Goal: Obtain resource: Download file/media

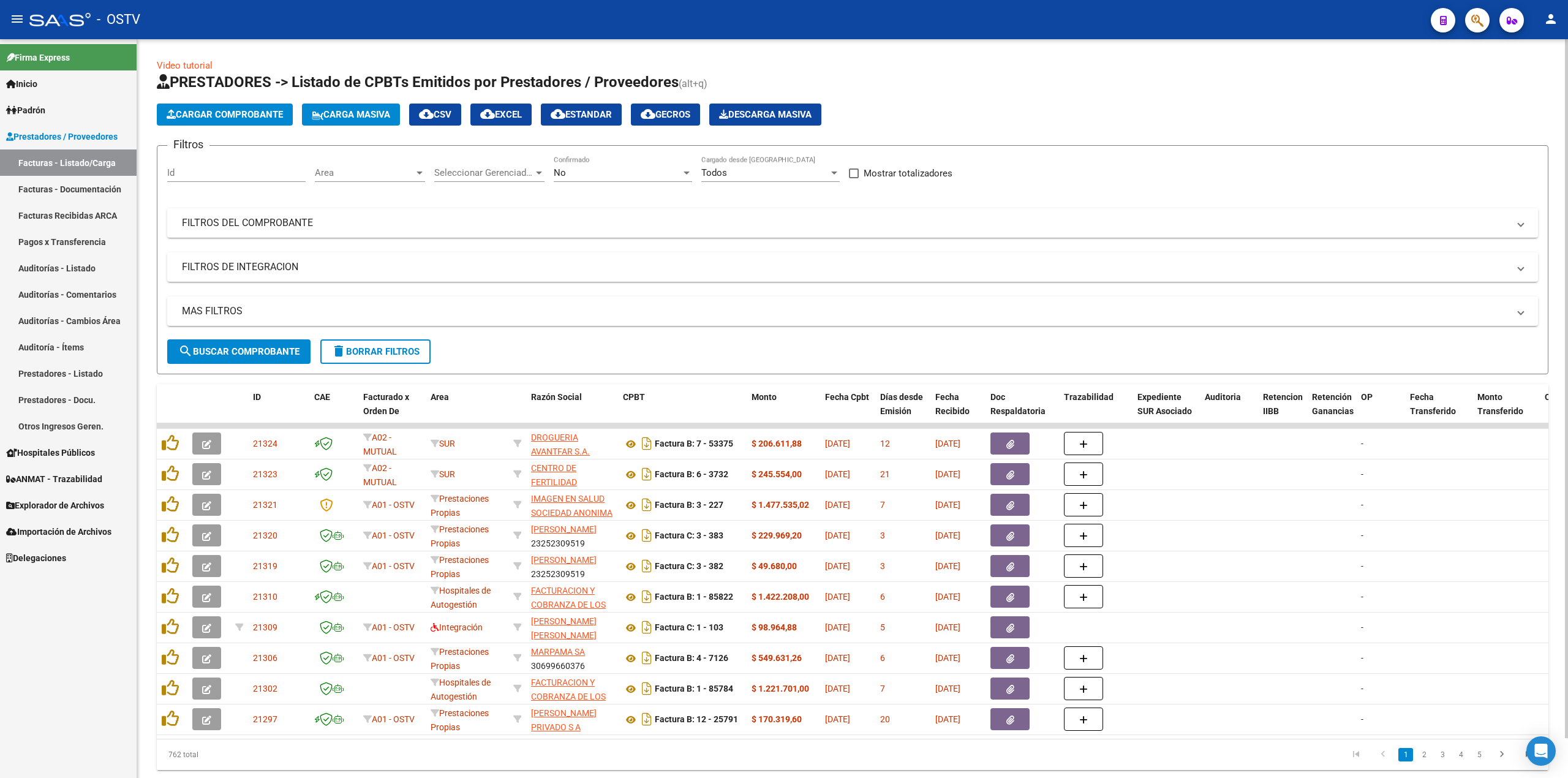
click at [604, 158] on div "No Confirmado" at bounding box center [623, 169] width 138 height 26
click at [604, 163] on span "No" at bounding box center [613, 173] width 119 height 28
click at [605, 165] on div "No Confirmado" at bounding box center [623, 169] width 138 height 26
click at [589, 111] on span "Todos" at bounding box center [623, 118] width 138 height 28
click at [256, 360] on button "search Buscar Comprobante" at bounding box center [239, 351] width 143 height 24
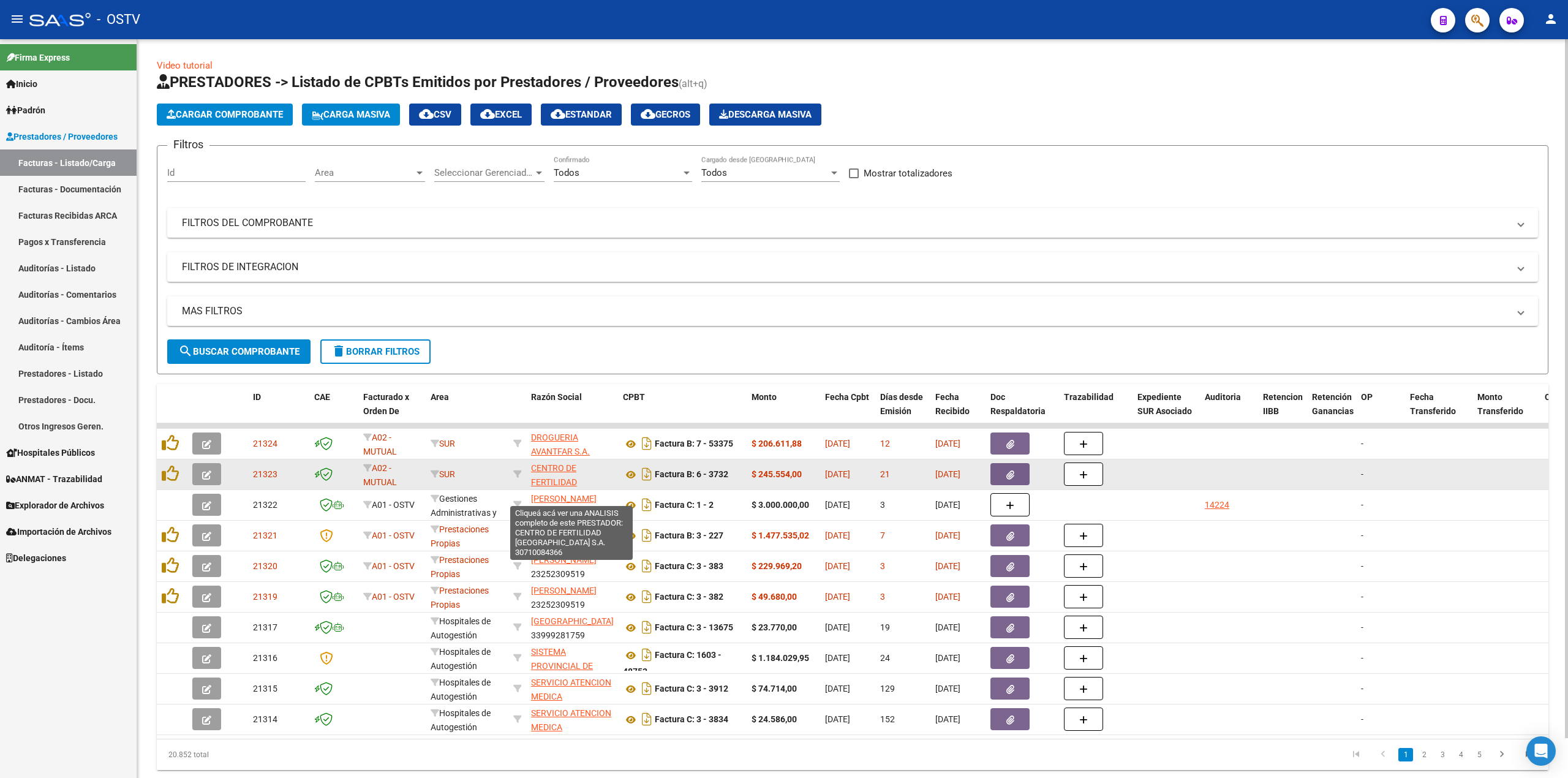
click at [555, 484] on span "CENTRO DE FERTILIDAD [GEOGRAPHIC_DATA] S.A." at bounding box center [573, 489] width 83 height 51
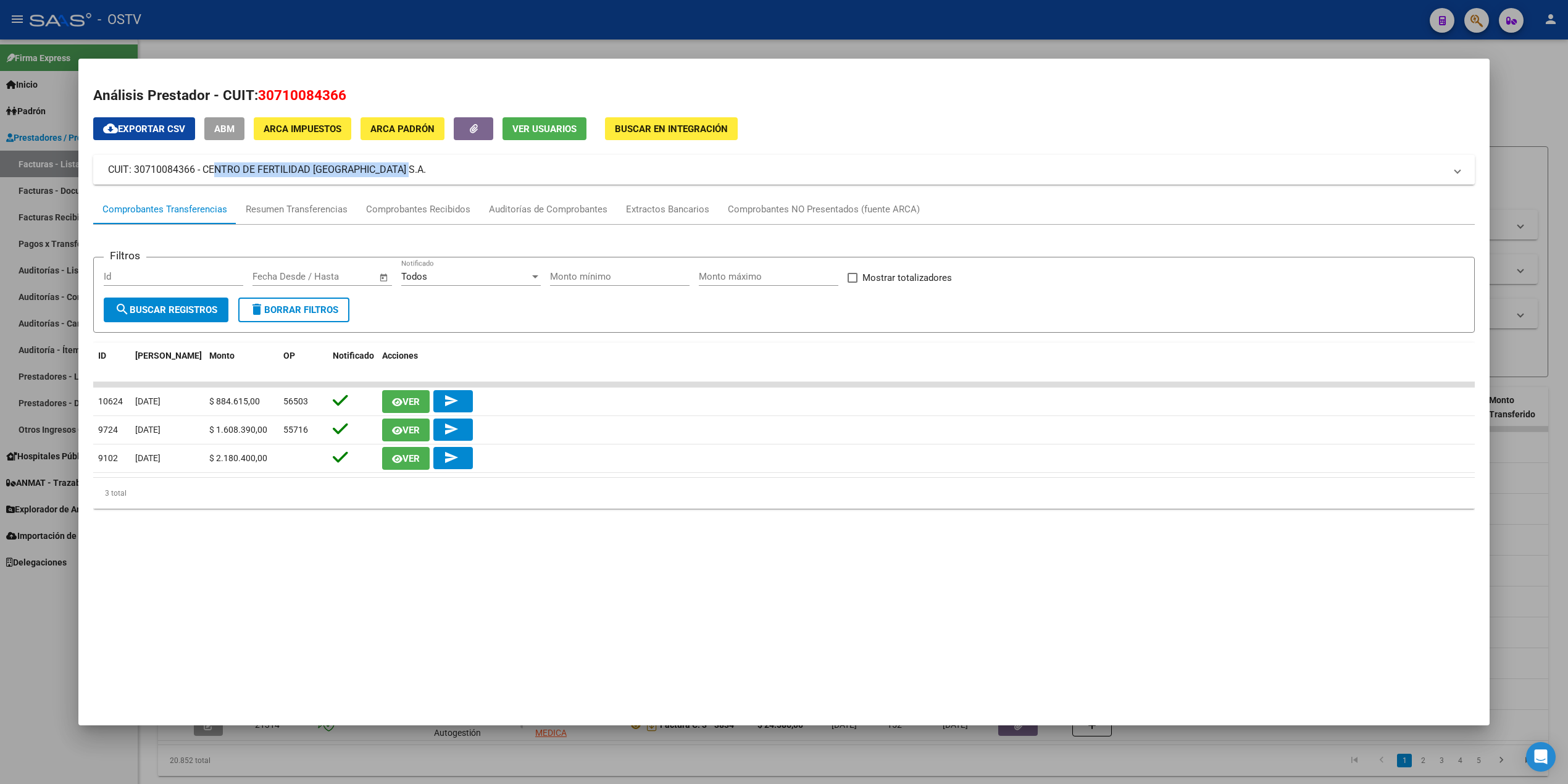
drag, startPoint x: 396, startPoint y: 171, endPoint x: 201, endPoint y: 173, distance: 195.0
click at [201, 173] on mat-panel-title "CUIT: 30710084366 - CENTRO DE FERTILIDAD BUENOS AIRES S.A." at bounding box center [776, 169] width 1337 height 15
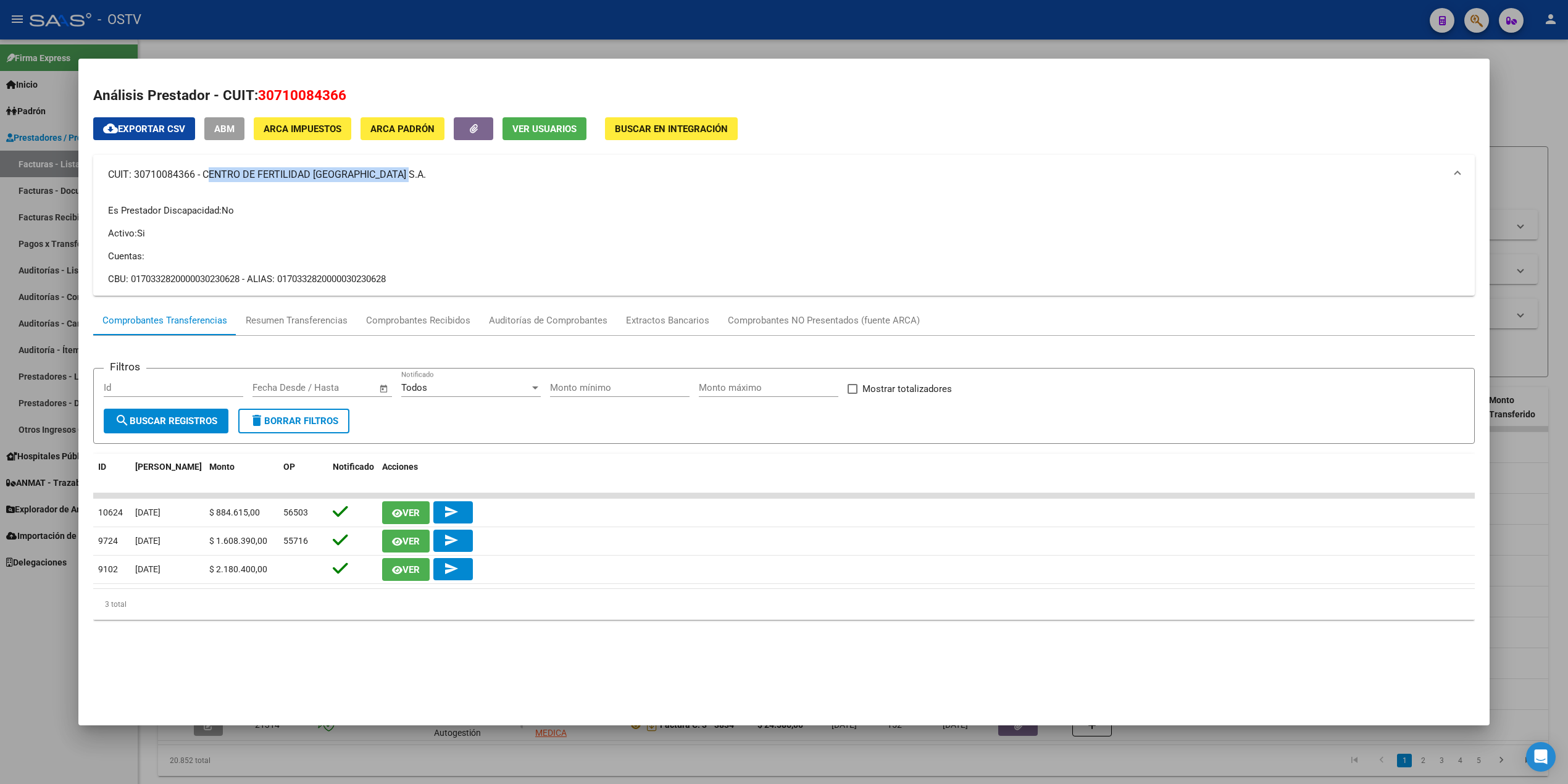
drag, startPoint x: 198, startPoint y: 173, endPoint x: 418, endPoint y: 172, distance: 220.0
click at [418, 172] on mat-panel-title "CUIT: 30710084366 - CENTRO DE FERTILIDAD BUENOS AIRES S.A." at bounding box center [776, 174] width 1337 height 15
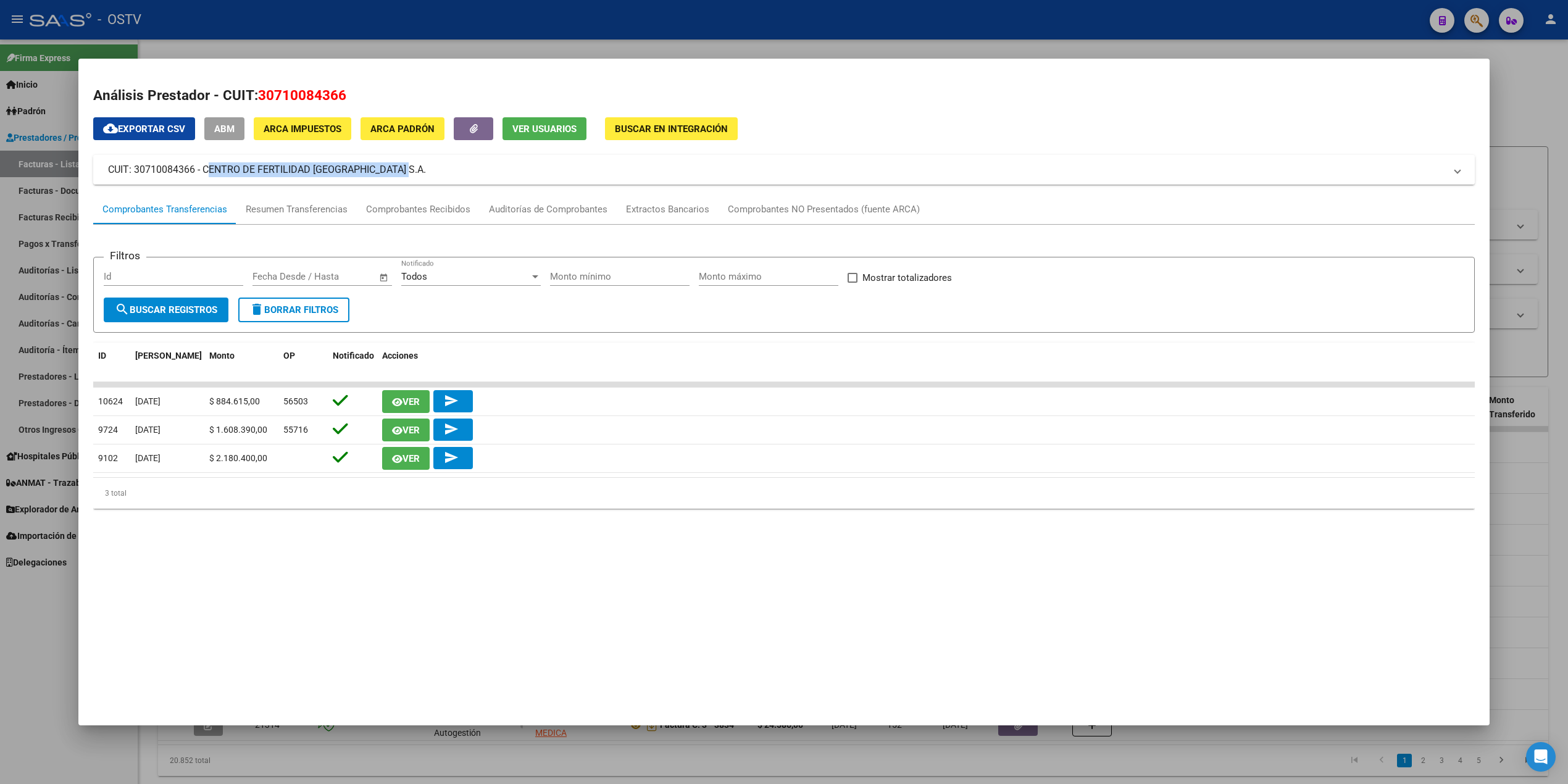
copy mat-panel-title "CENTRO DE FERTILIDAD [GEOGRAPHIC_DATA] S.A."
click at [1013, 28] on div at bounding box center [784, 392] width 1568 height 784
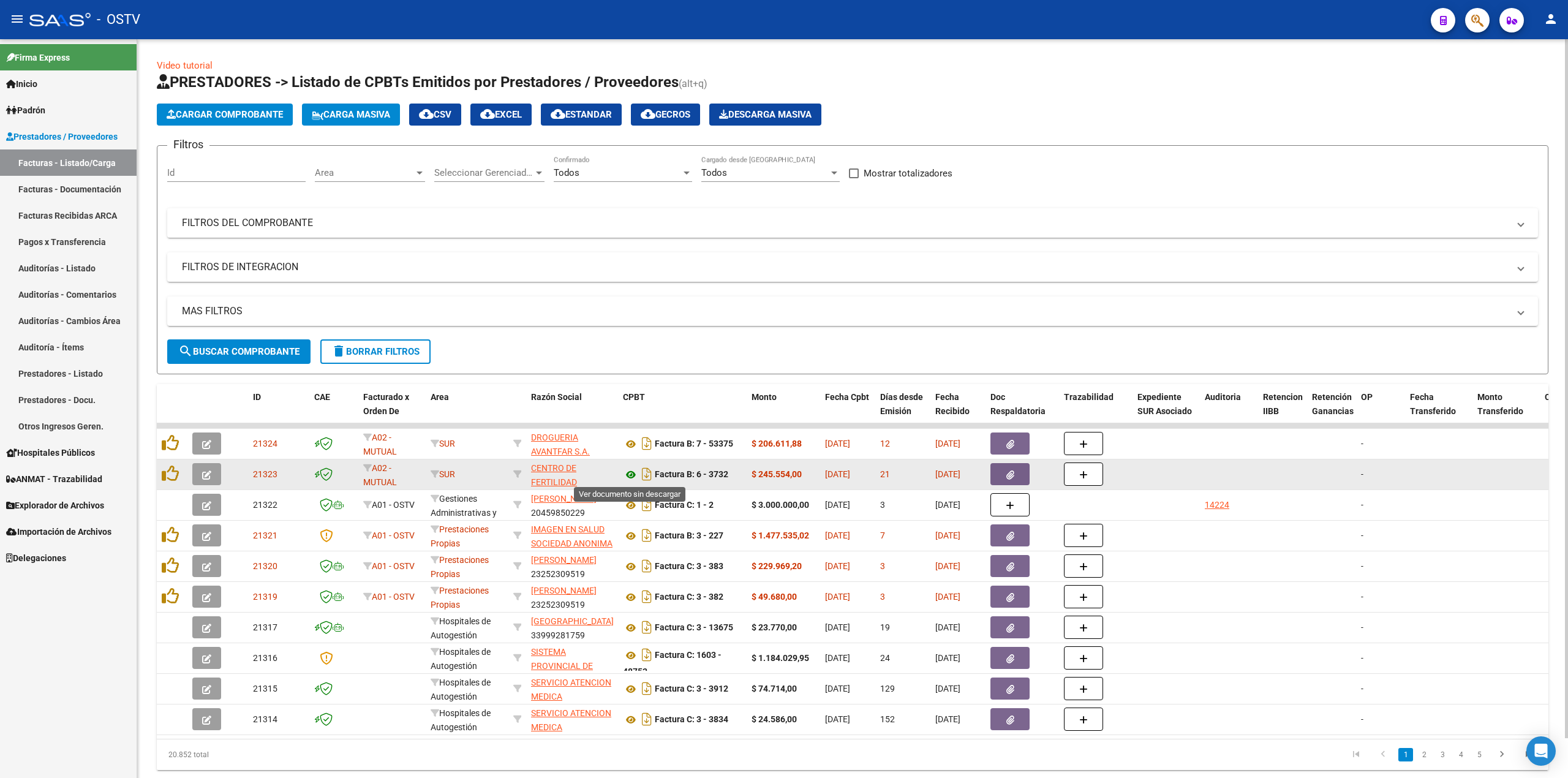
click at [626, 475] on icon at bounding box center [631, 474] width 16 height 14
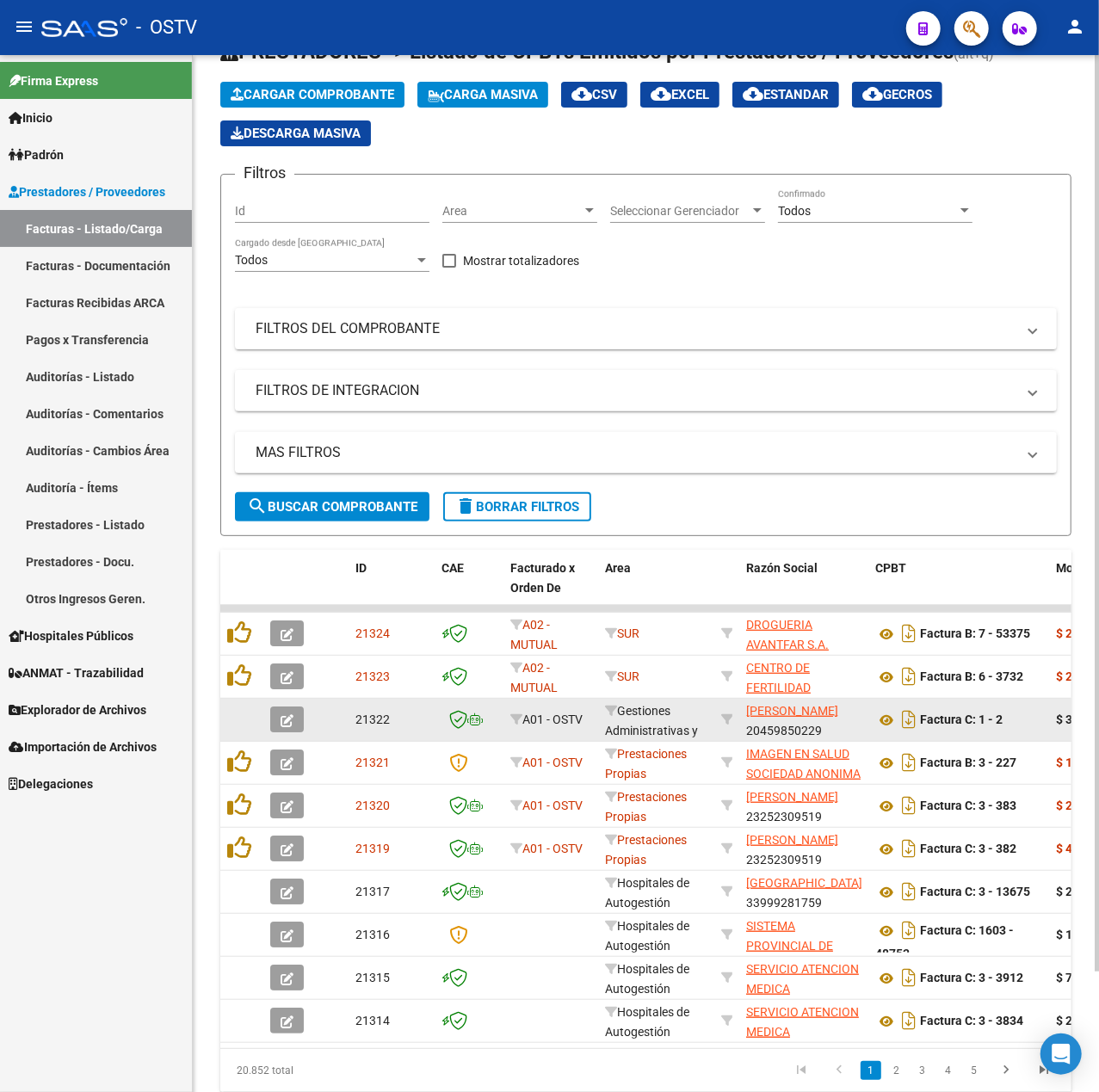
scroll to position [114, 0]
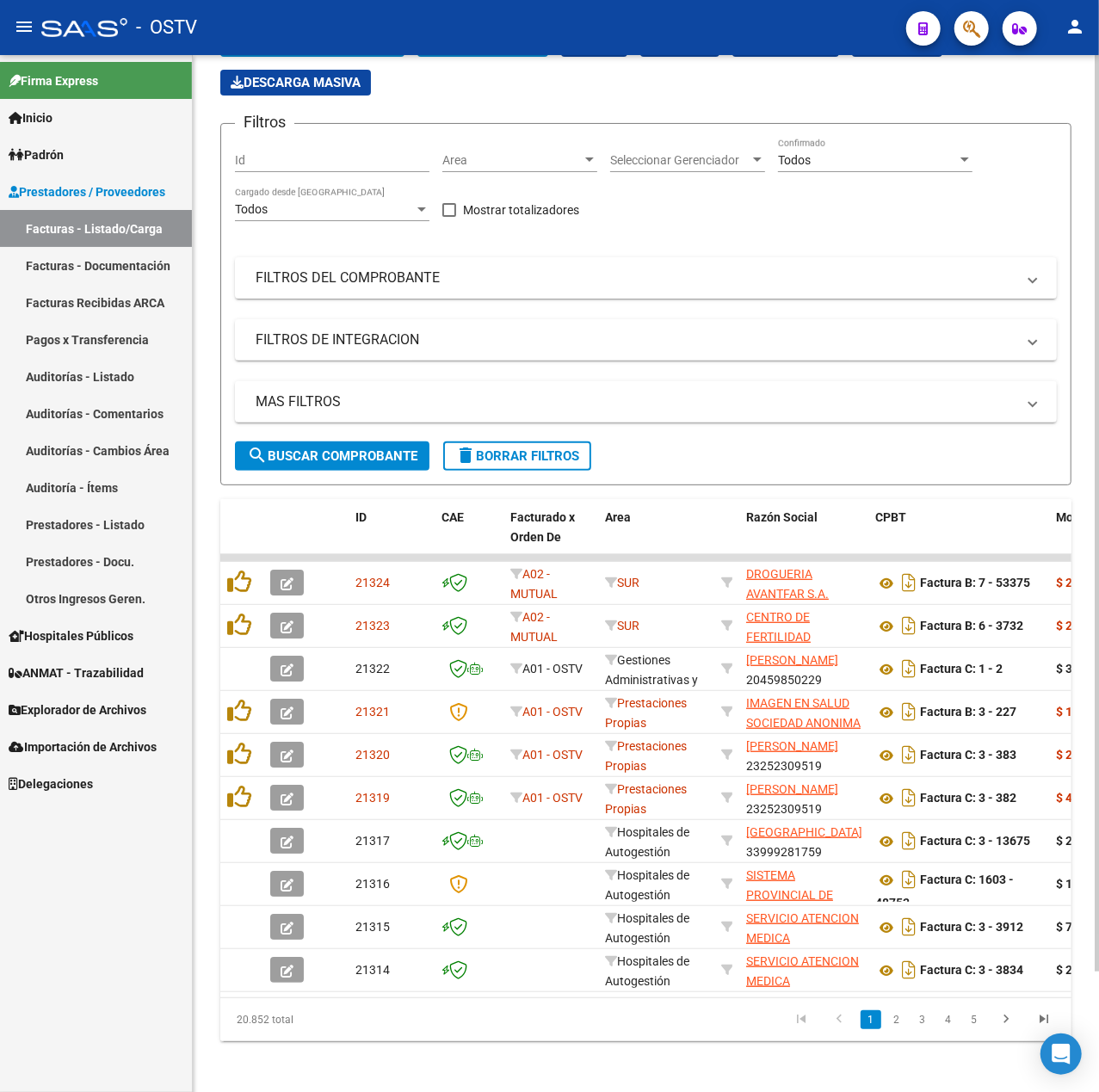
click at [363, 454] on span "search Buscar Comprobante" at bounding box center [333, 456] width 171 height 16
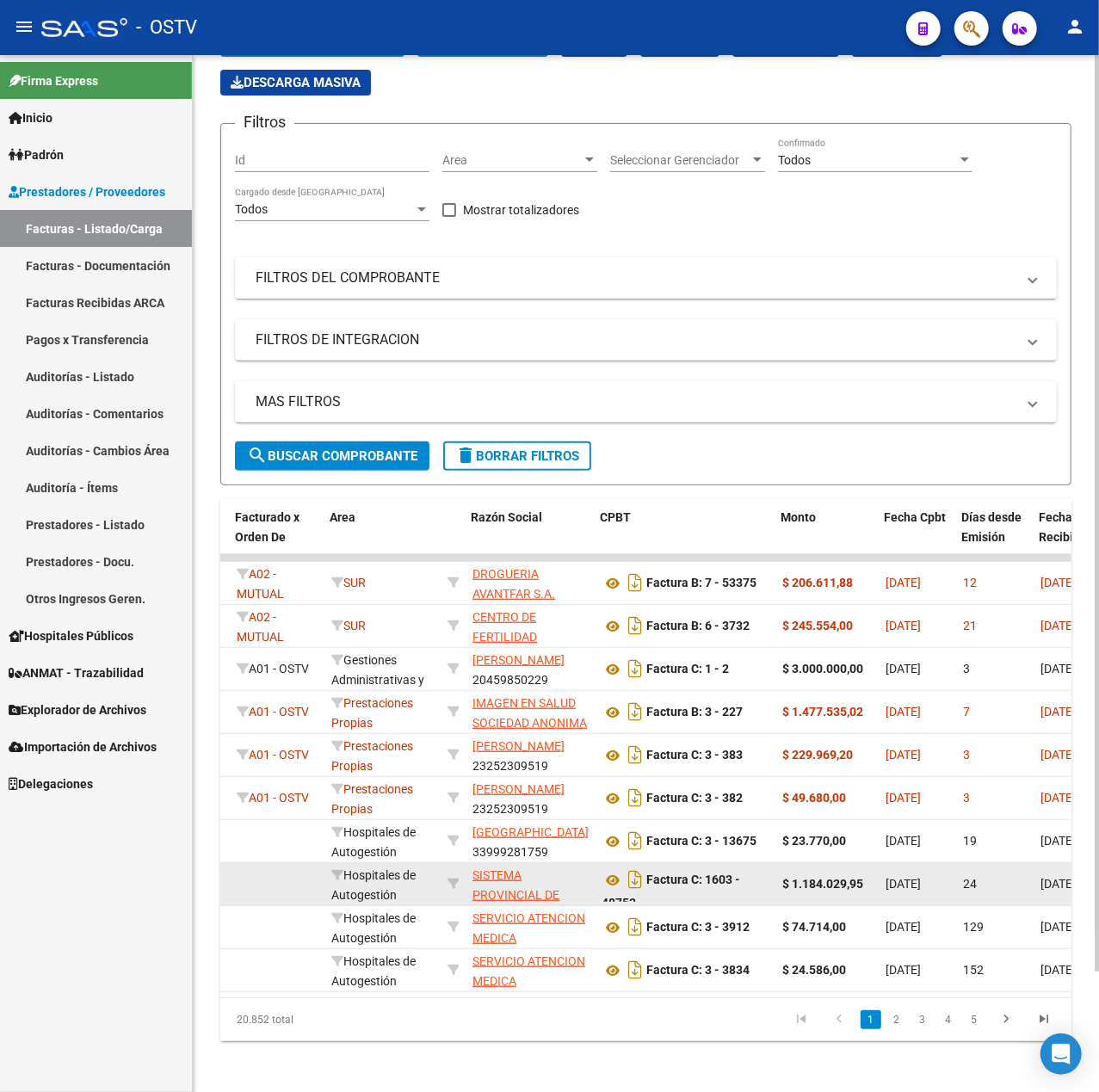
scroll to position [0, 275]
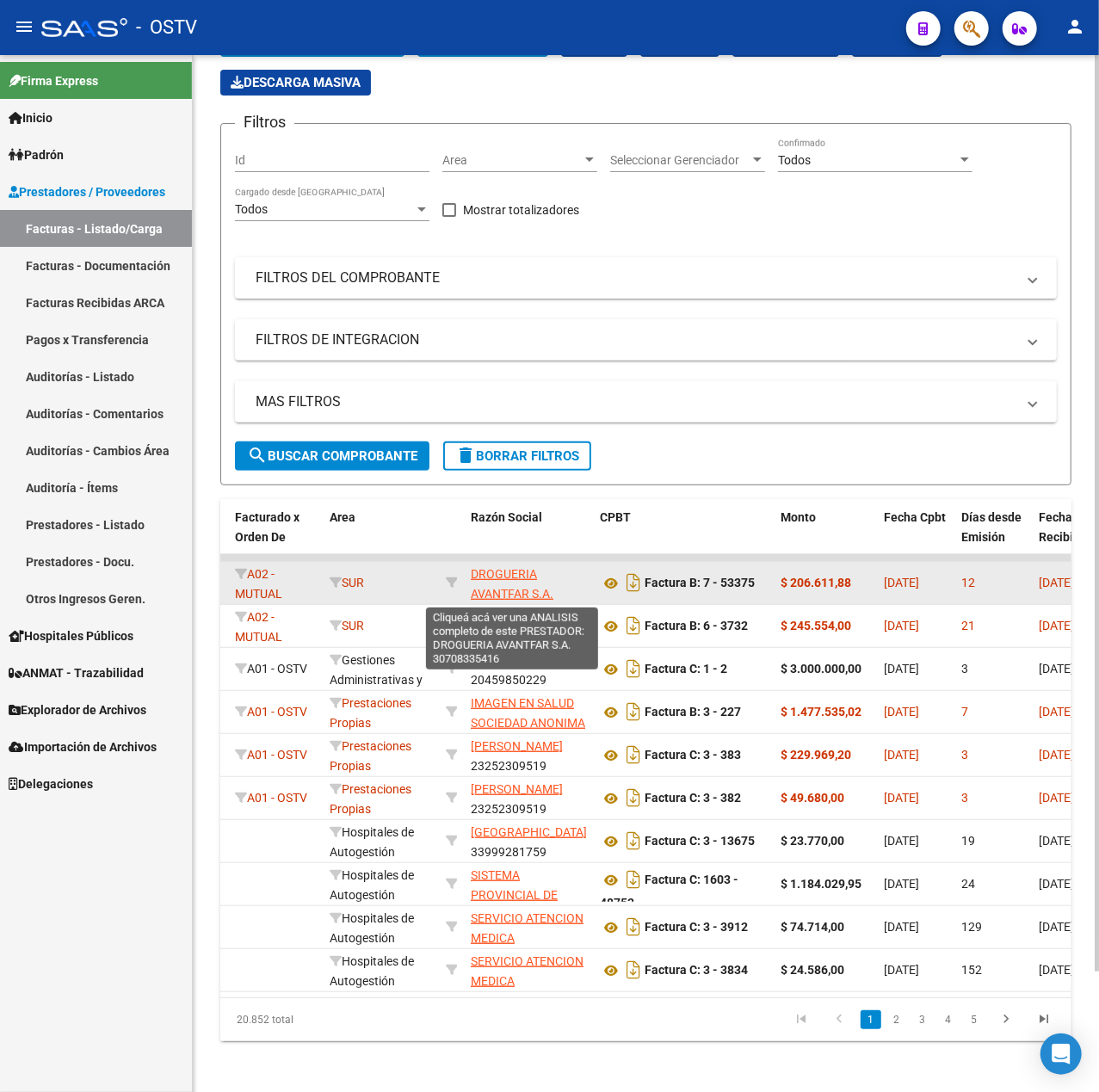
click at [521, 569] on span "DROGUERIA AVANTFAR S.A." at bounding box center [512, 583] width 83 height 33
type textarea "30708335416"
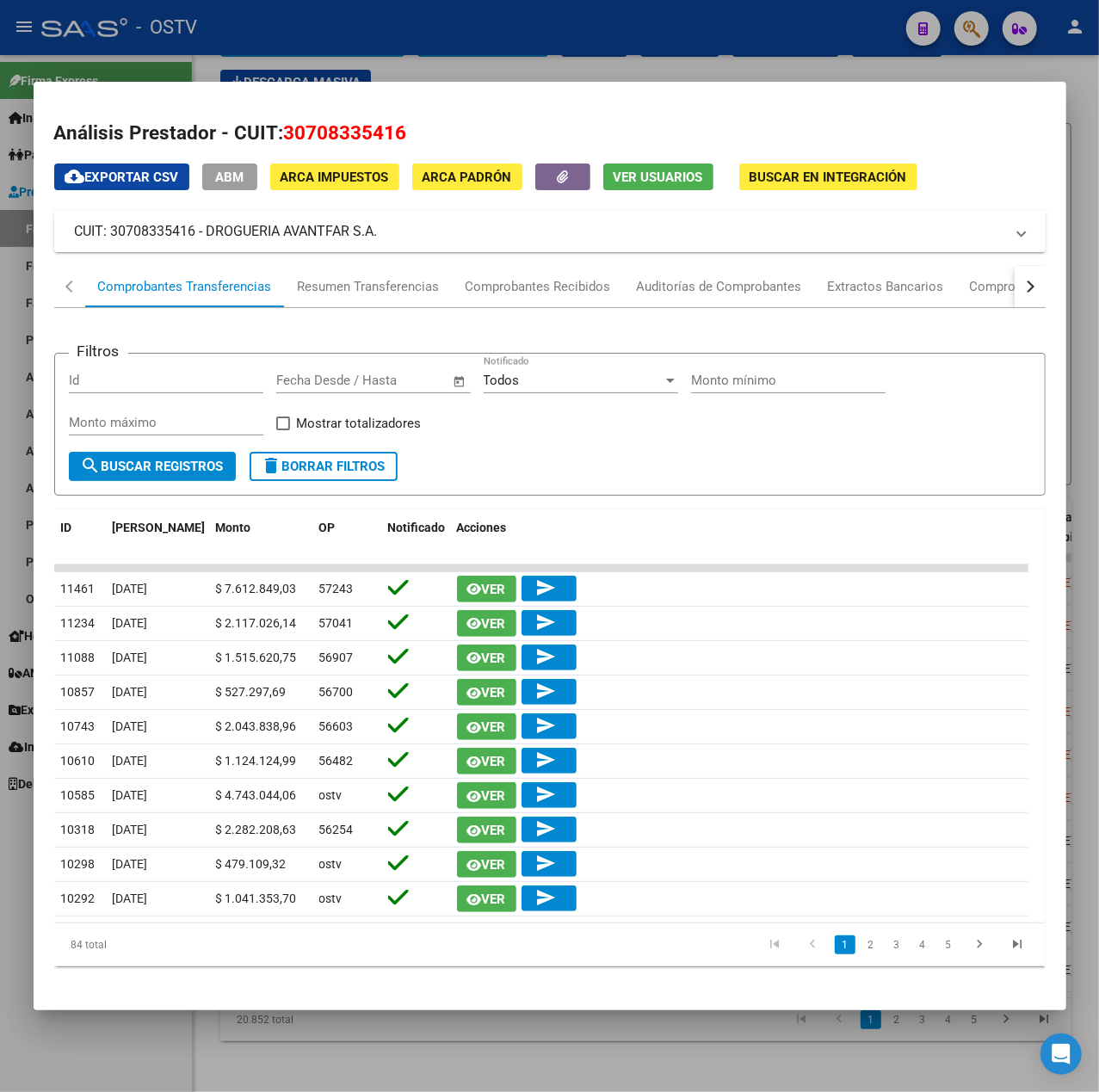
drag, startPoint x: 397, startPoint y: 234, endPoint x: 207, endPoint y: 239, distance: 190.1
click at [207, 239] on mat-panel-title "CUIT: 30708335416 - DROGUERIA AVANTFAR S.A." at bounding box center [539, 231] width 929 height 20
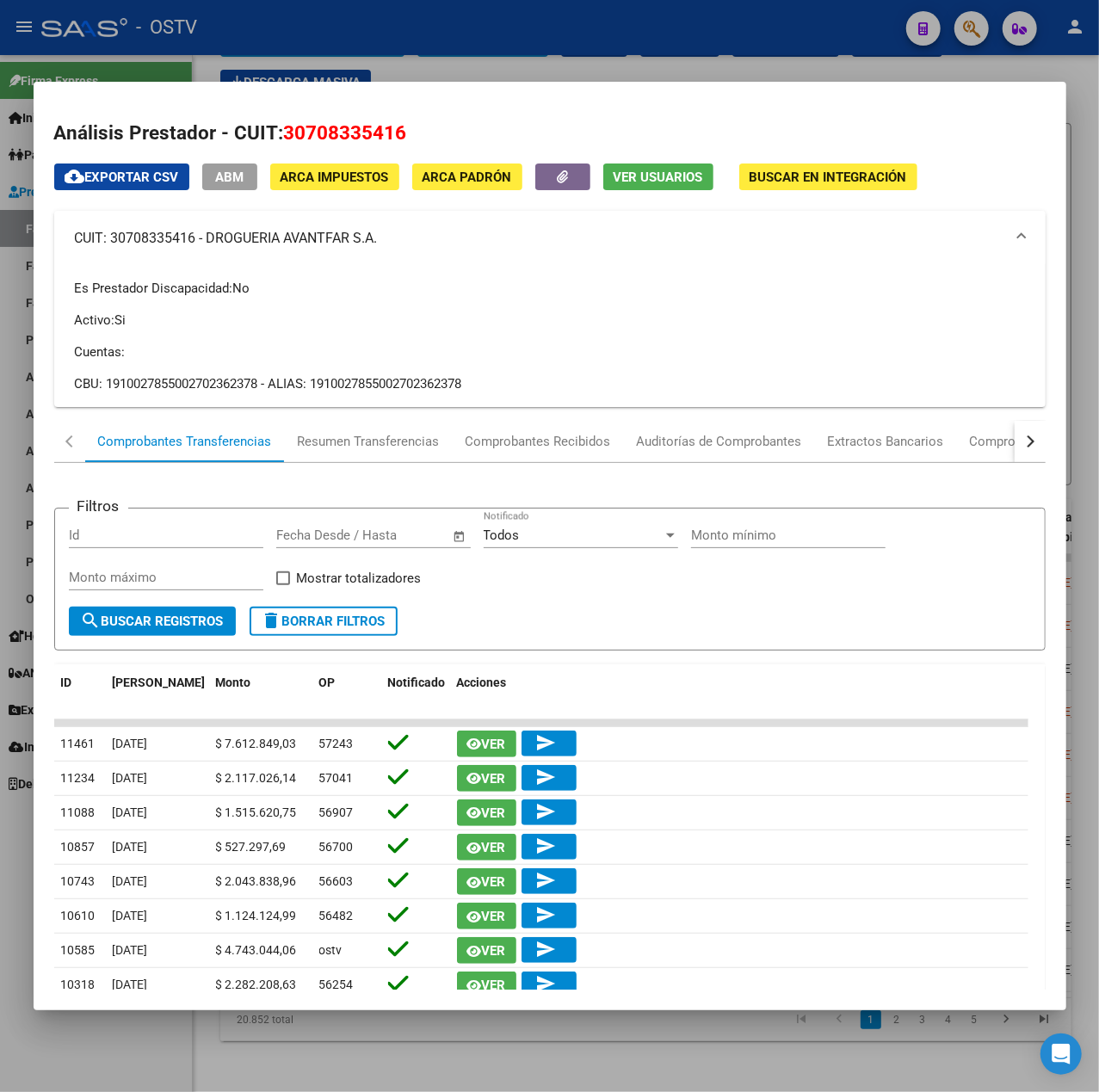
copy mat-panel-title "DROGUERIA AVANTFAR S.A."
click at [391, 84] on mat-dialog-container "Análisis Prestador - CUIT: 30708335416 cloud_download Exportar CSV ABM ARCA Imp…" at bounding box center [549, 546] width 1032 height 928
click at [673, 77] on div at bounding box center [549, 546] width 1099 height 1092
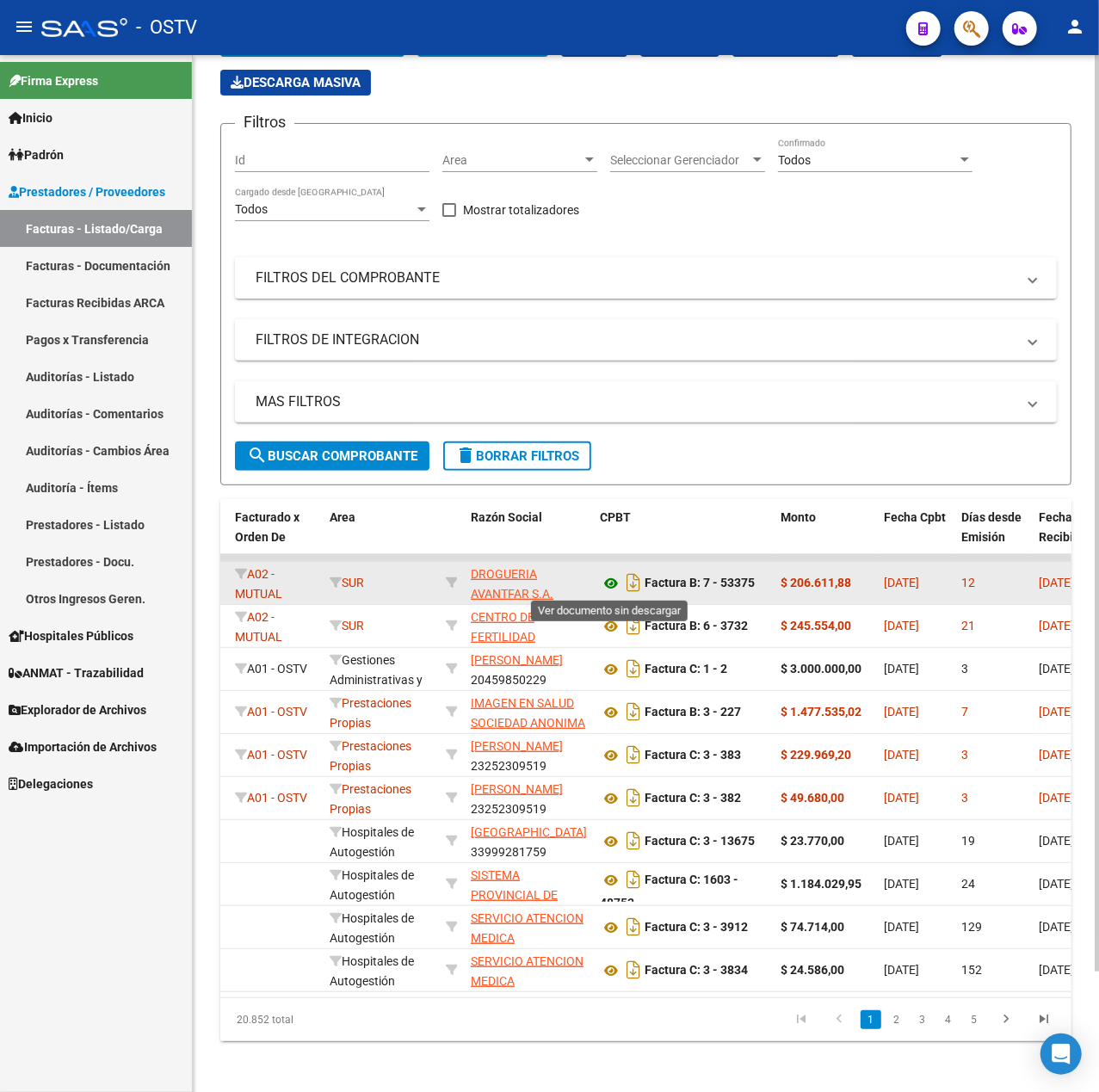
click at [606, 586] on icon at bounding box center [611, 583] width 22 height 20
click at [604, 578] on icon at bounding box center [611, 583] width 22 height 20
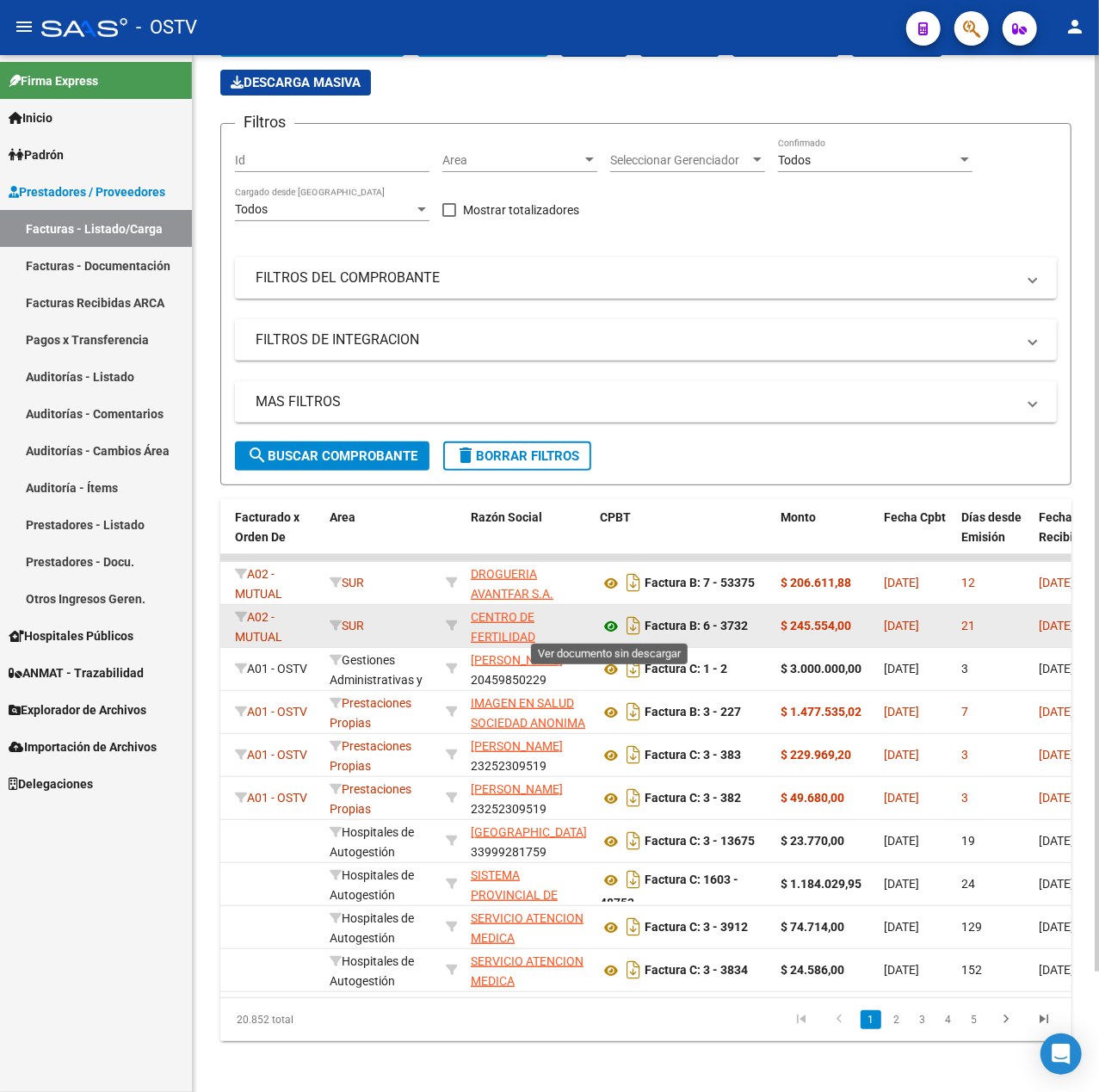
click at [607, 619] on icon at bounding box center [611, 626] width 22 height 20
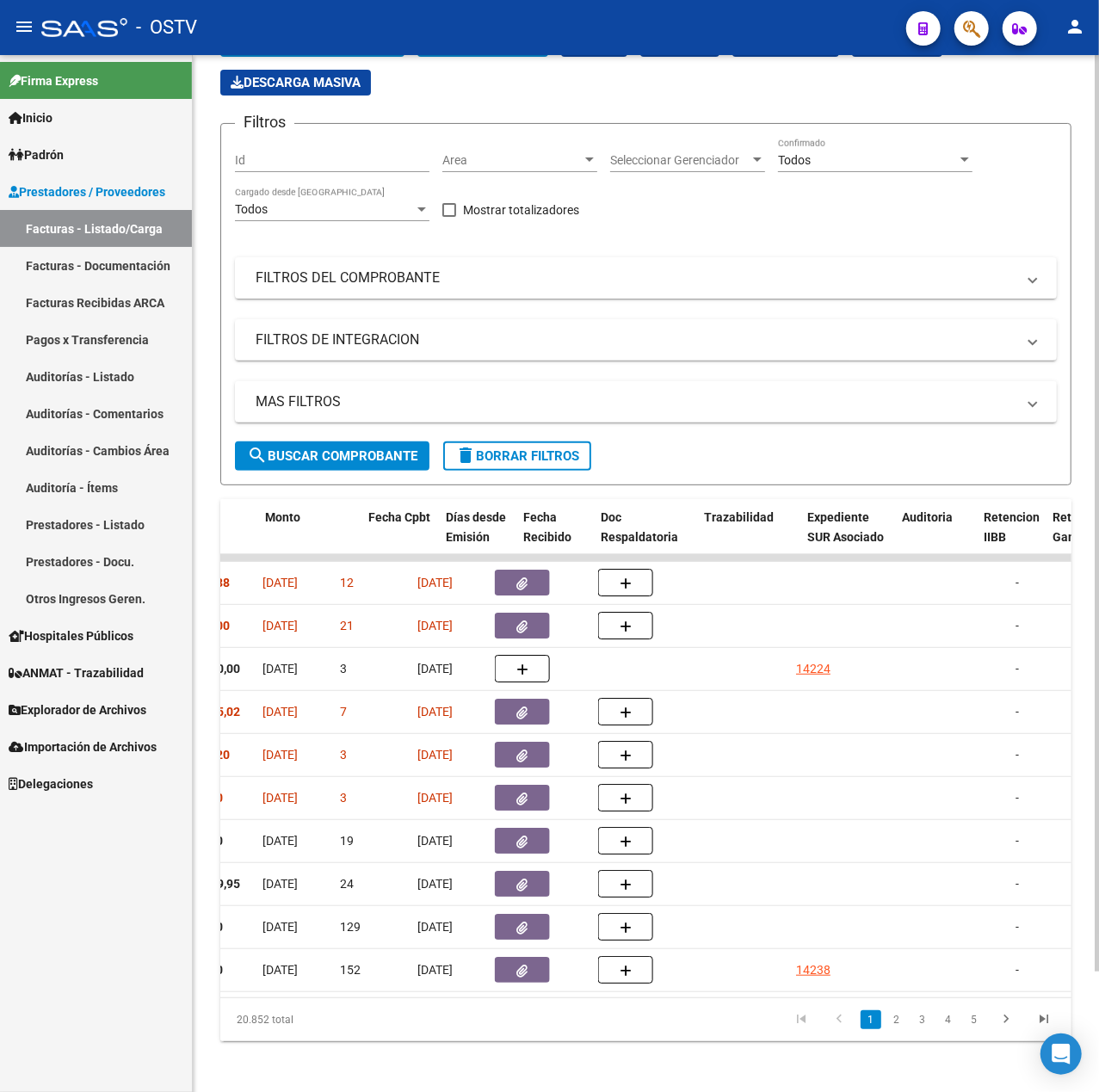
scroll to position [0, 463]
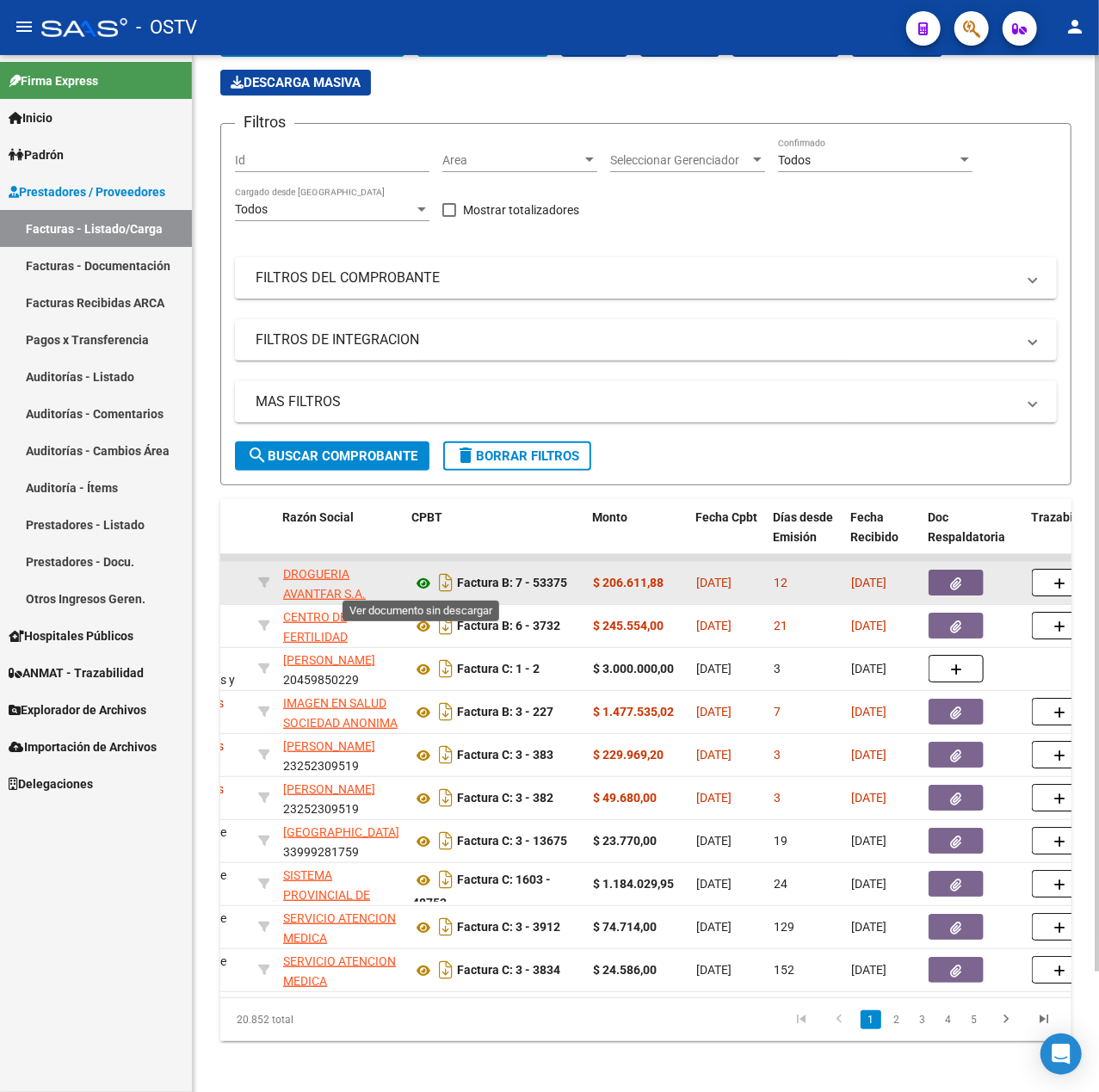
click at [427, 579] on icon at bounding box center [422, 583] width 22 height 20
click at [427, 576] on icon at bounding box center [422, 583] width 22 height 20
click at [448, 579] on icon "Descargar documento" at bounding box center [445, 582] width 22 height 27
click at [417, 580] on icon at bounding box center [422, 583] width 22 height 20
drag, startPoint x: 673, startPoint y: 586, endPoint x: 589, endPoint y: 589, distance: 84.1
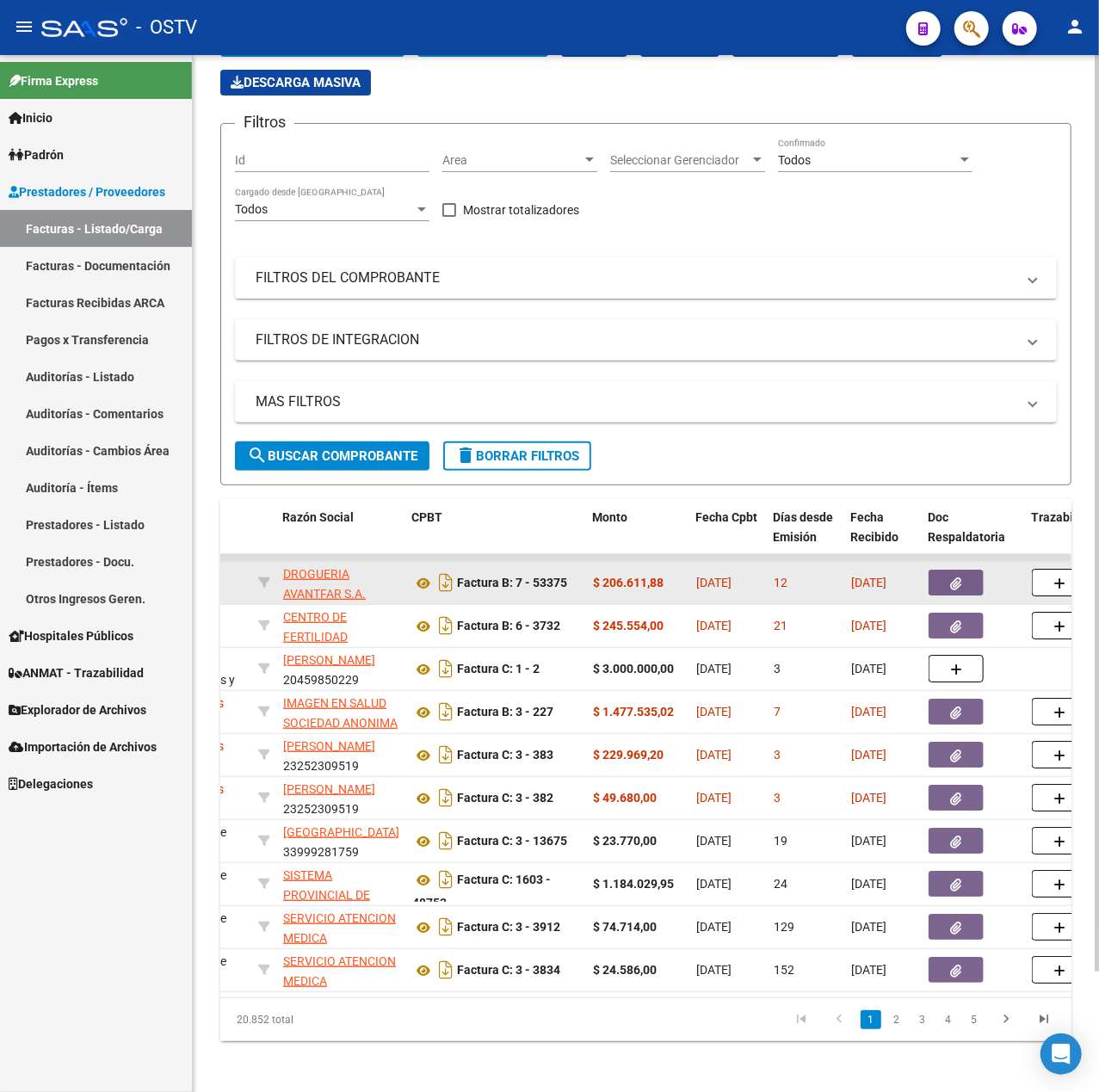
click at [589, 589] on datatable-body-cell "$ 206.611,88" at bounding box center [637, 583] width 103 height 42
click at [657, 589] on strong "$ 206.611,88" at bounding box center [628, 583] width 70 height 14
click at [421, 583] on icon at bounding box center [422, 583] width 22 height 20
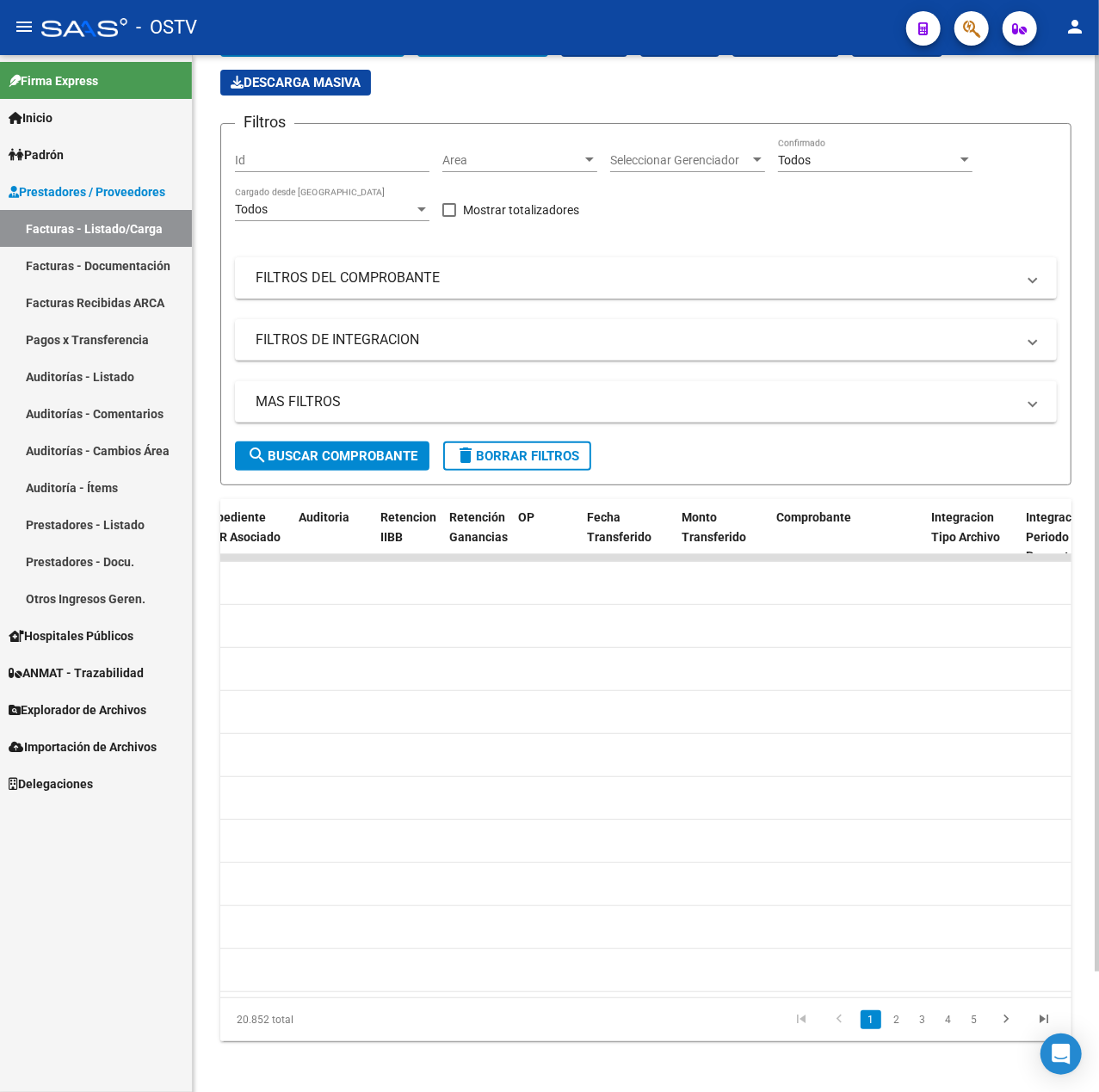
scroll to position [0, 0]
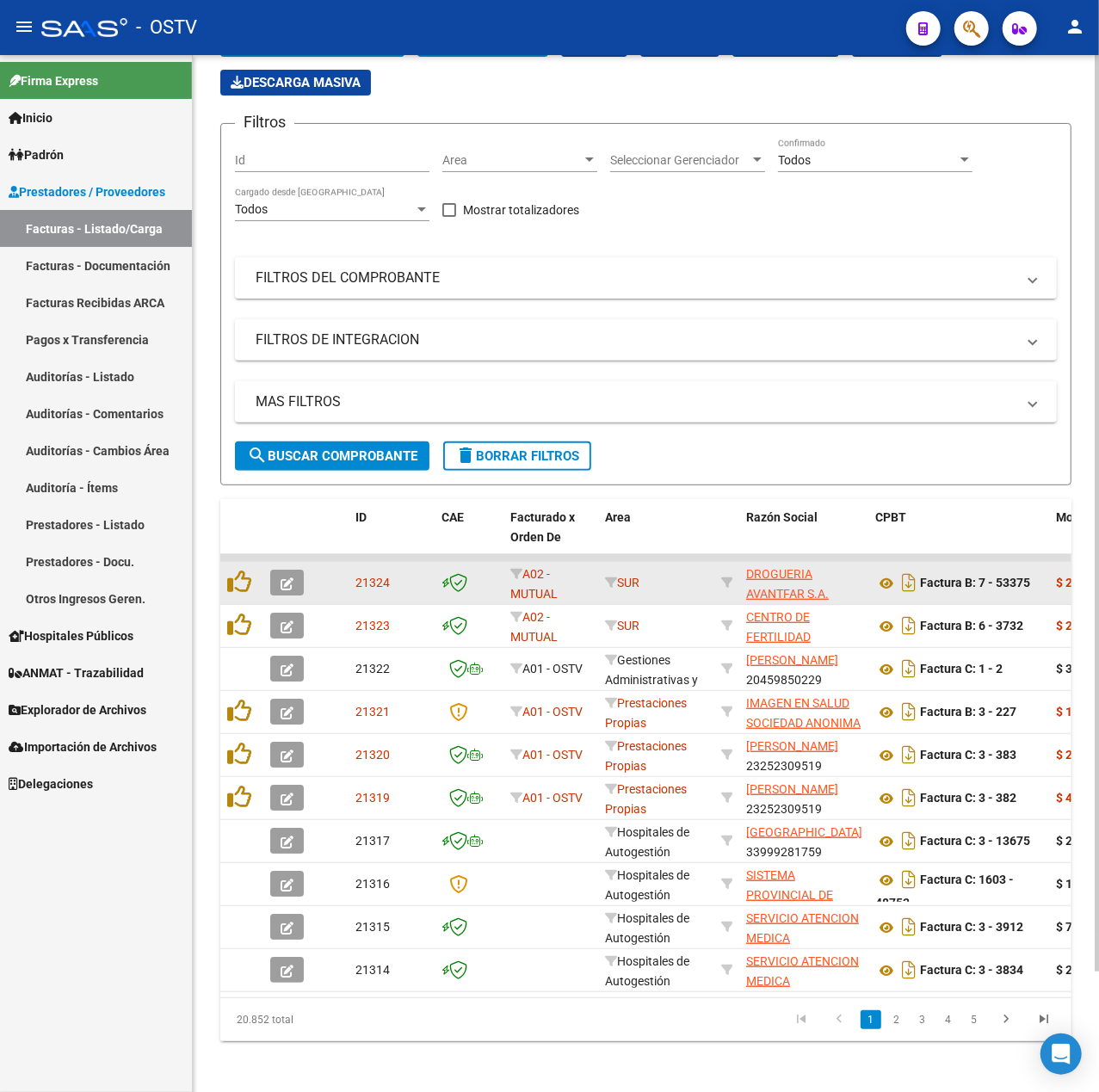
click at [272, 575] on button "button" at bounding box center [287, 582] width 33 height 26
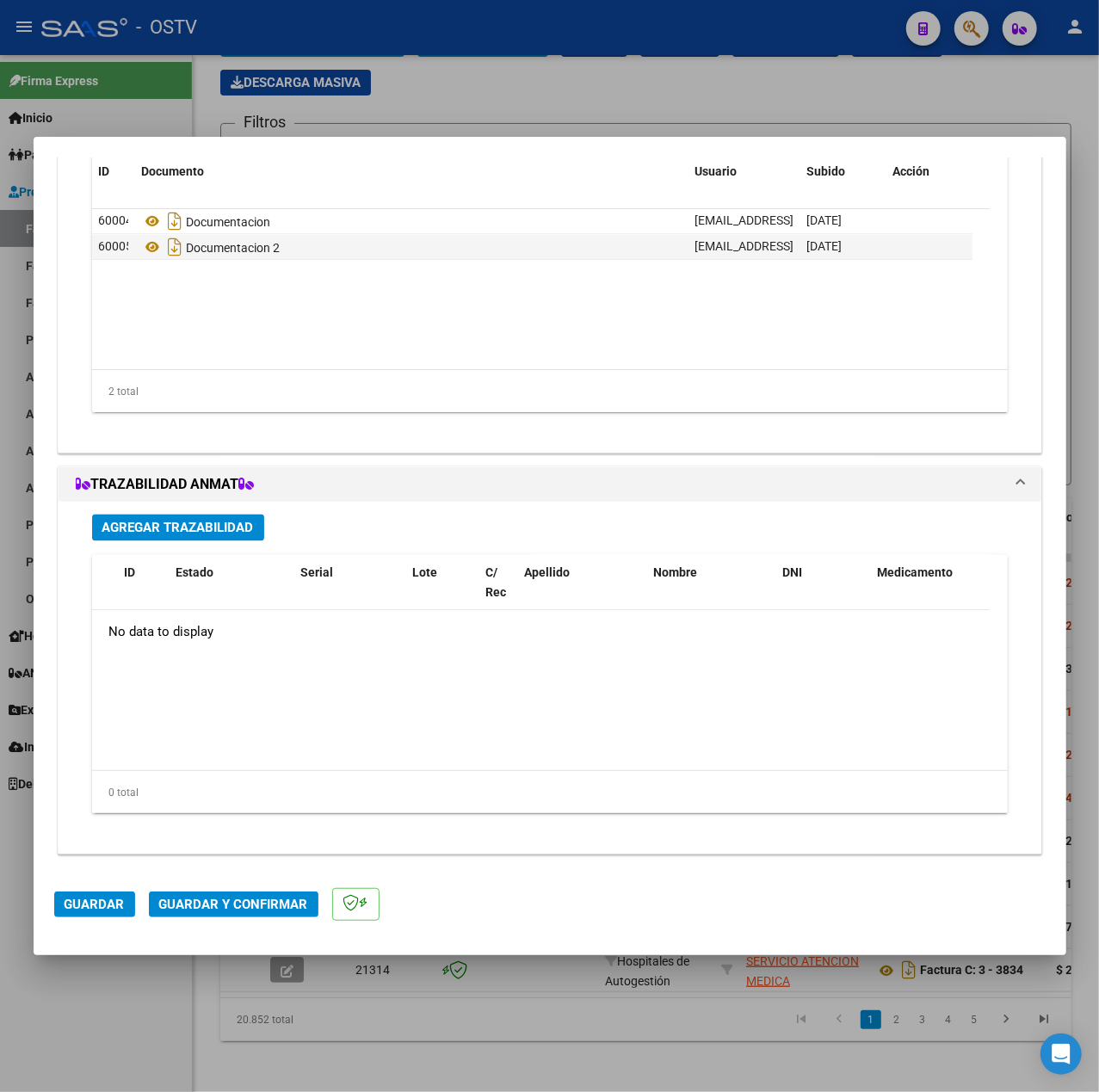
scroll to position [1300, 0]
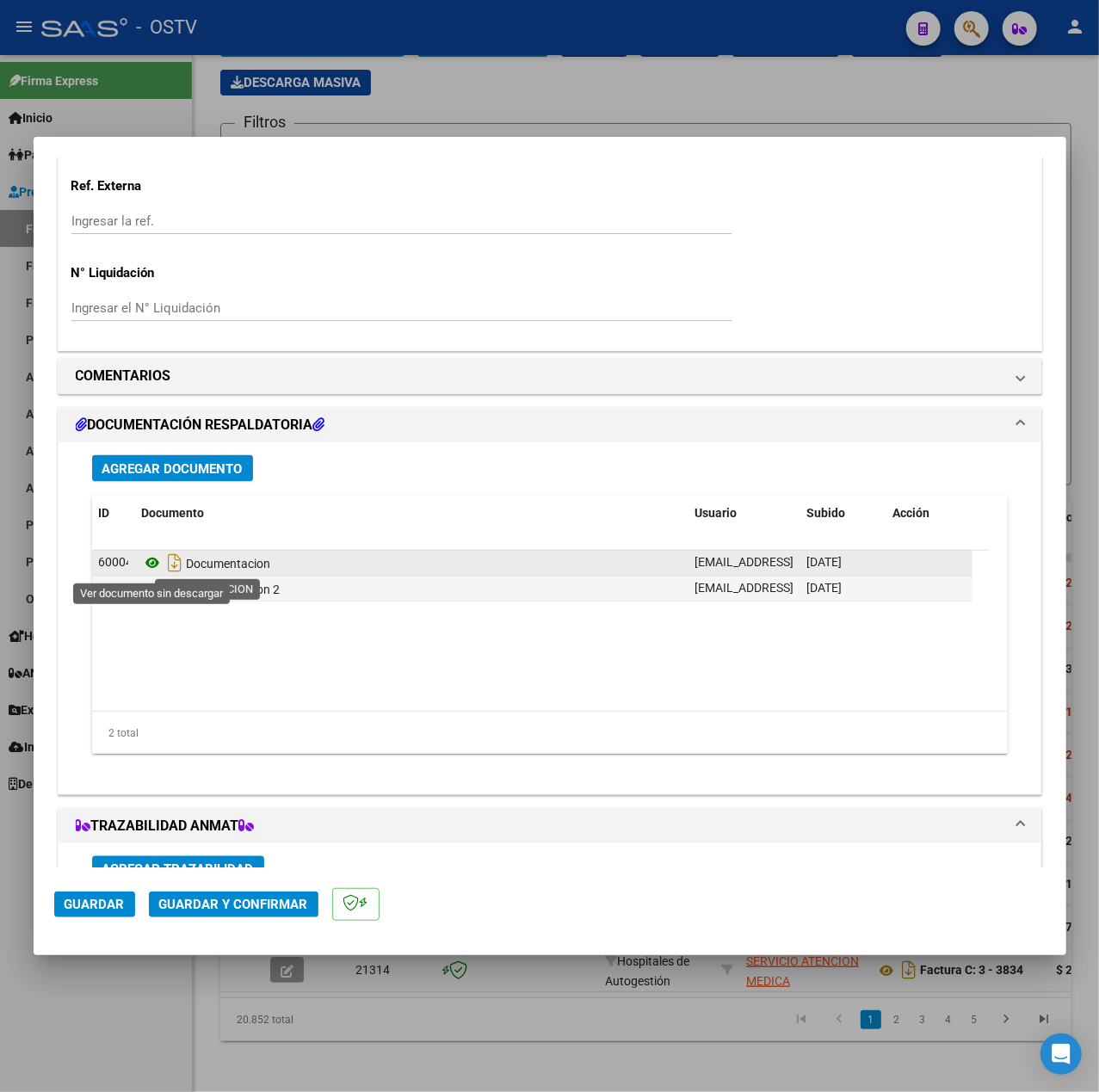
click at [158, 571] on icon at bounding box center [152, 563] width 22 height 20
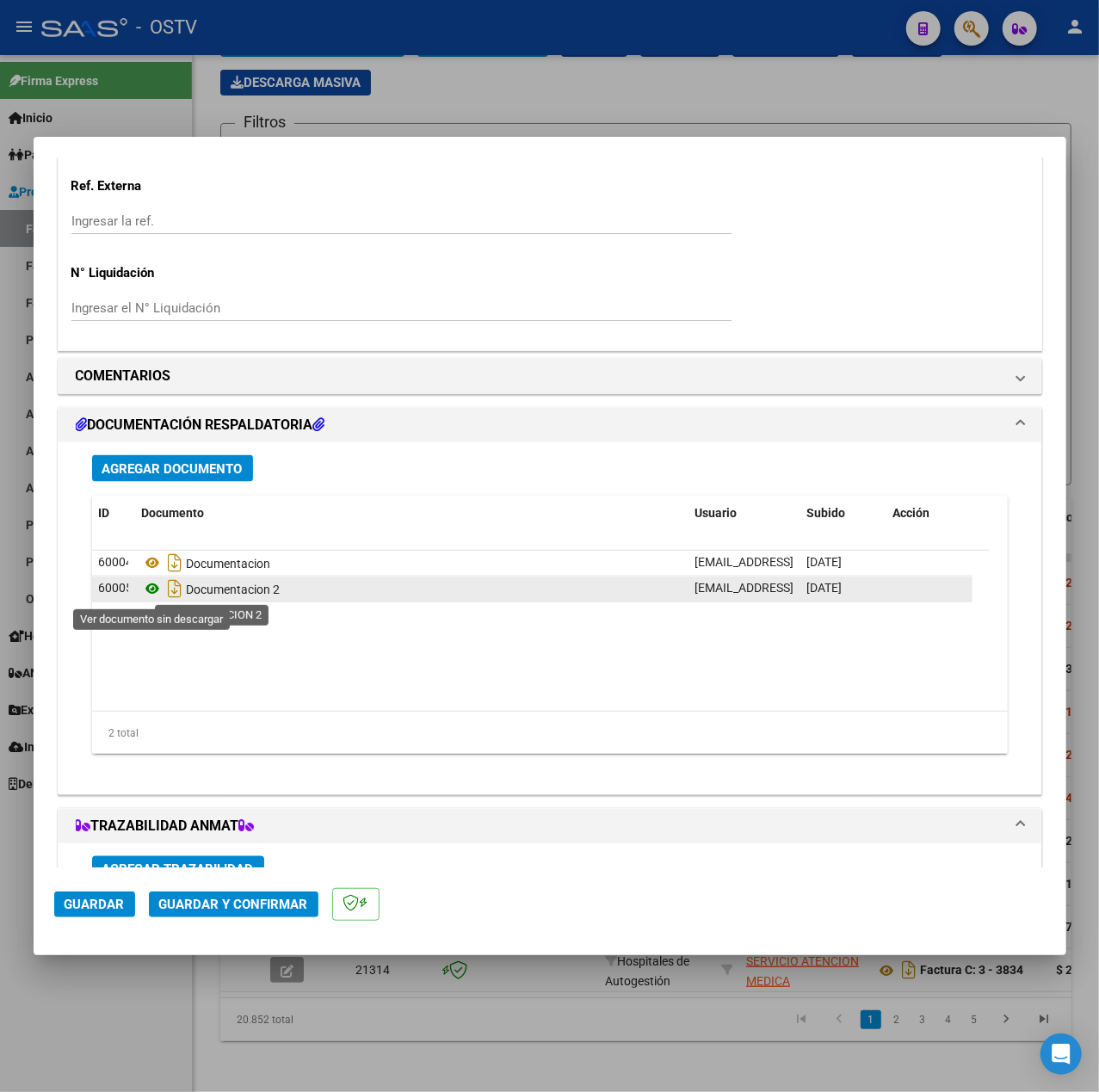
click at [150, 585] on icon at bounding box center [152, 589] width 22 height 20
click at [518, 98] on div at bounding box center [549, 546] width 1099 height 1092
type input "$ 0,00"
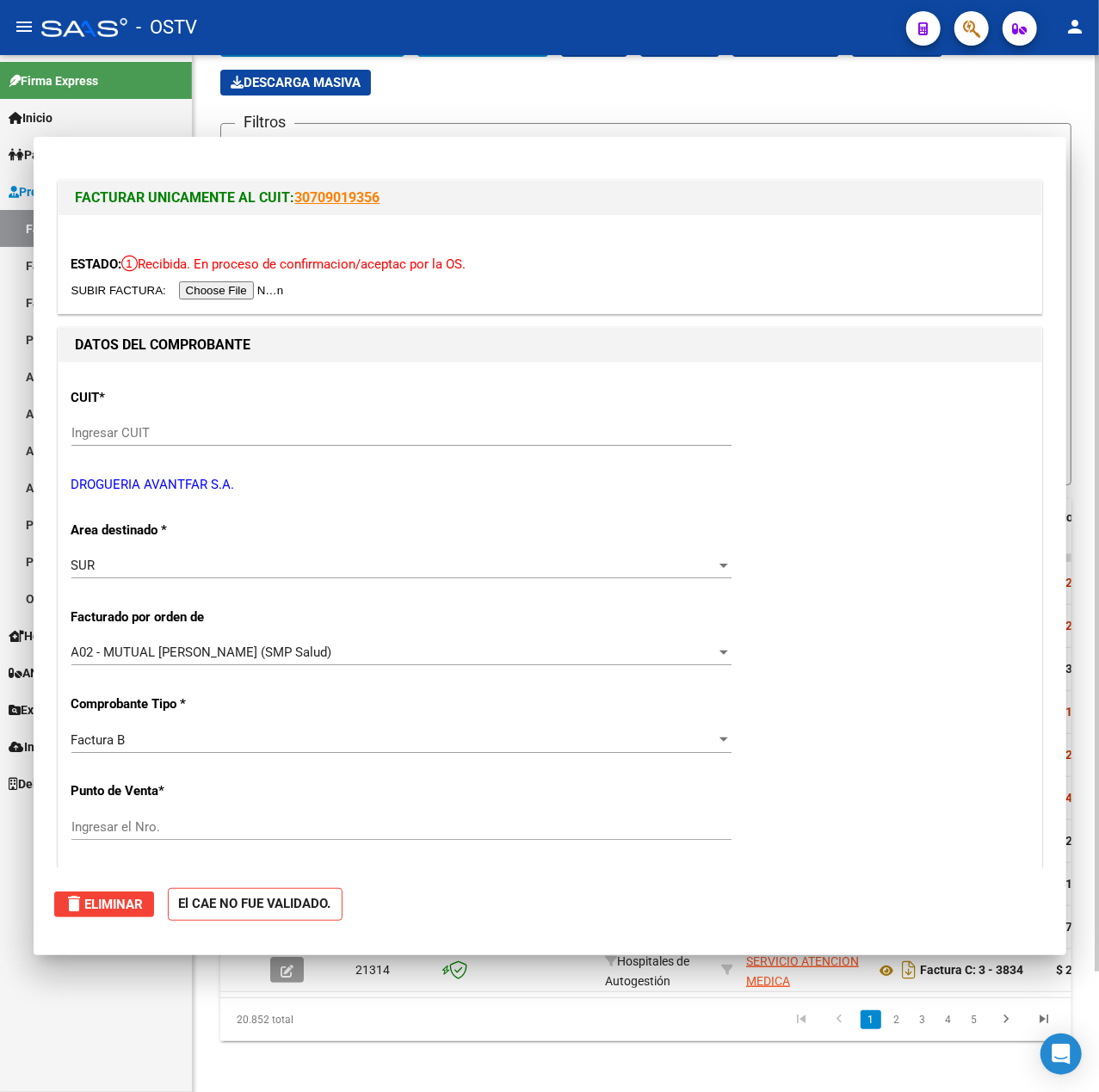
scroll to position [114, 0]
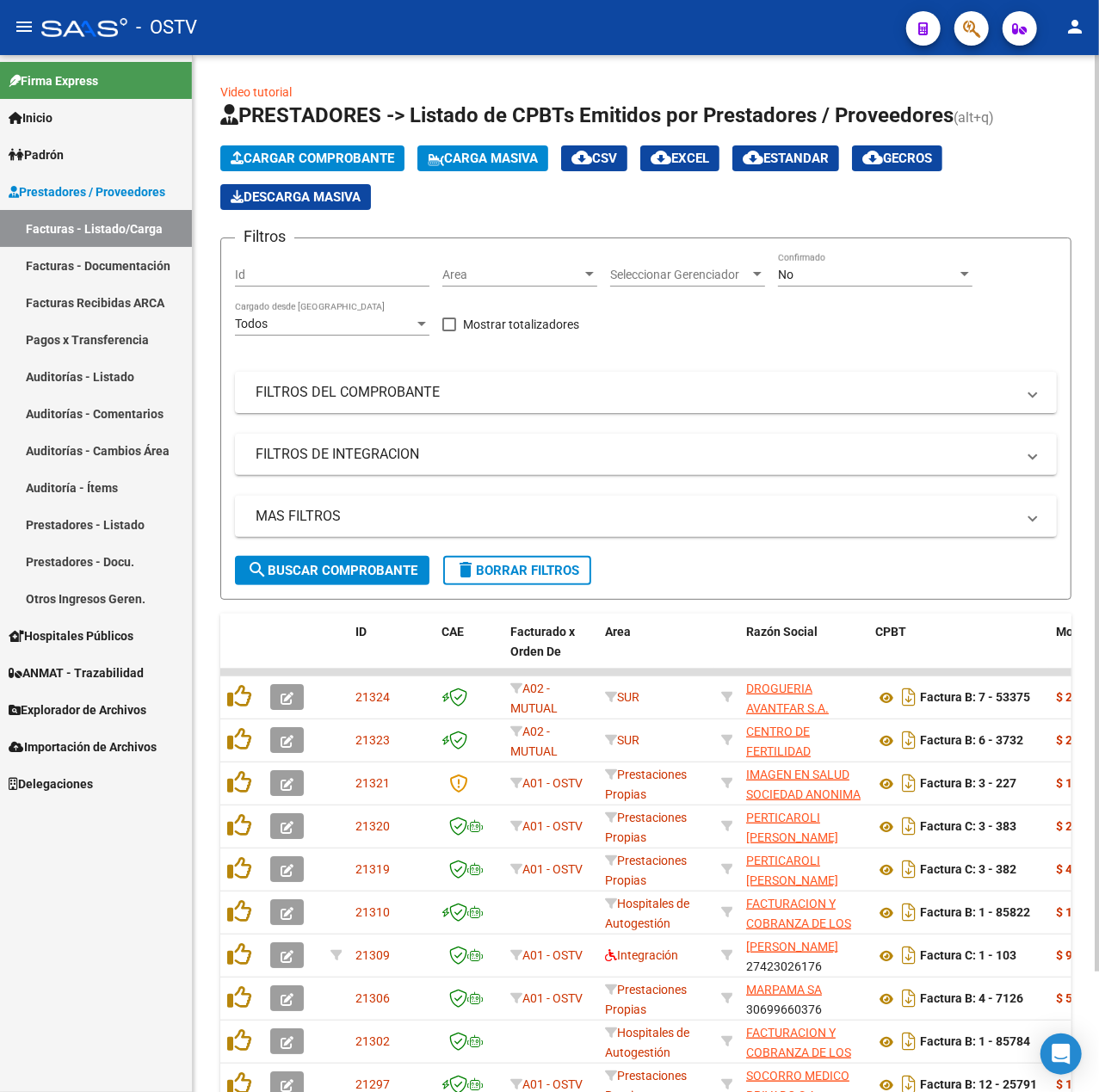
click at [851, 262] on div "No Confirmado" at bounding box center [875, 269] width 194 height 34
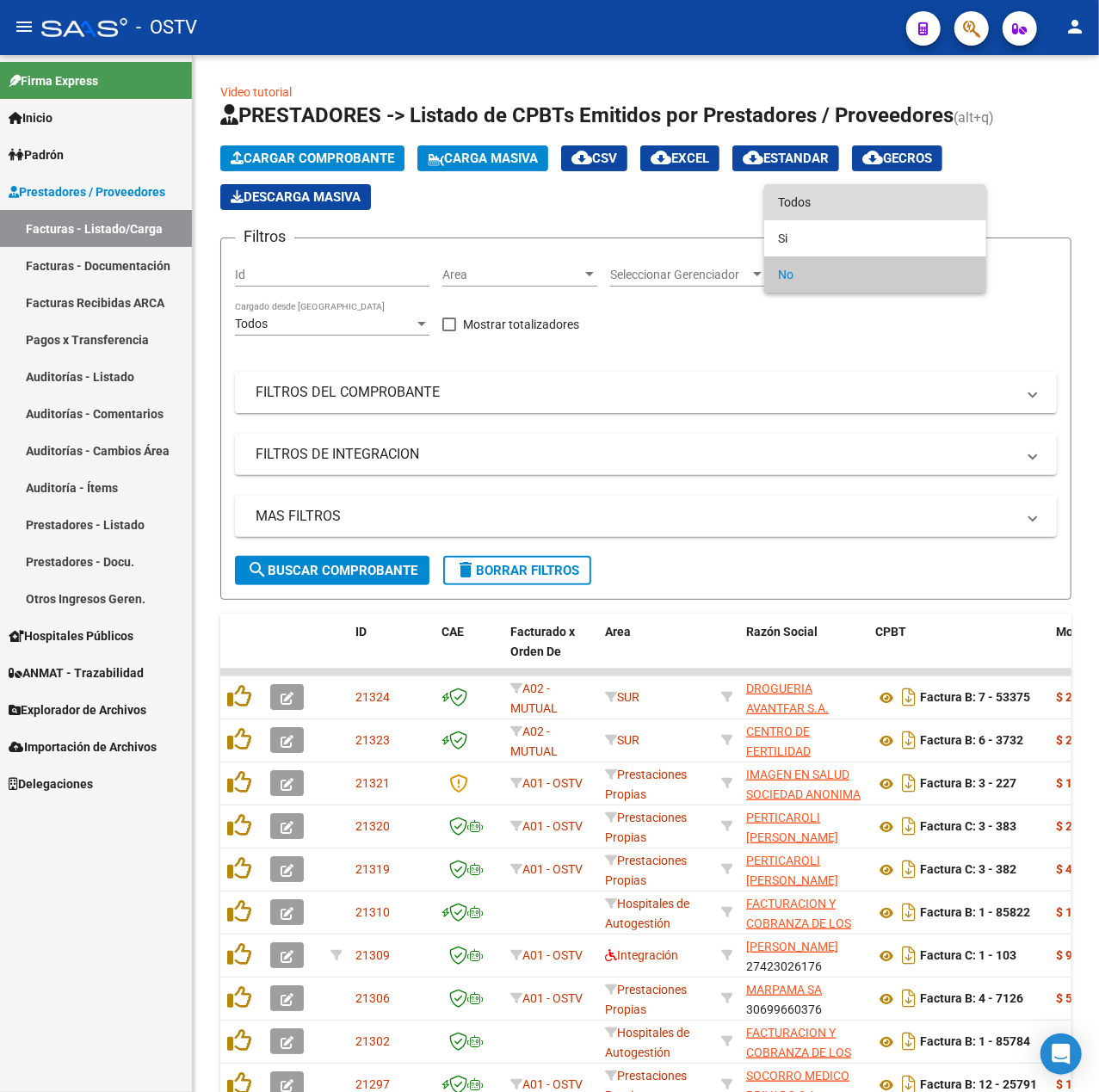
click at [824, 191] on span "Todos" at bounding box center [875, 202] width 194 height 36
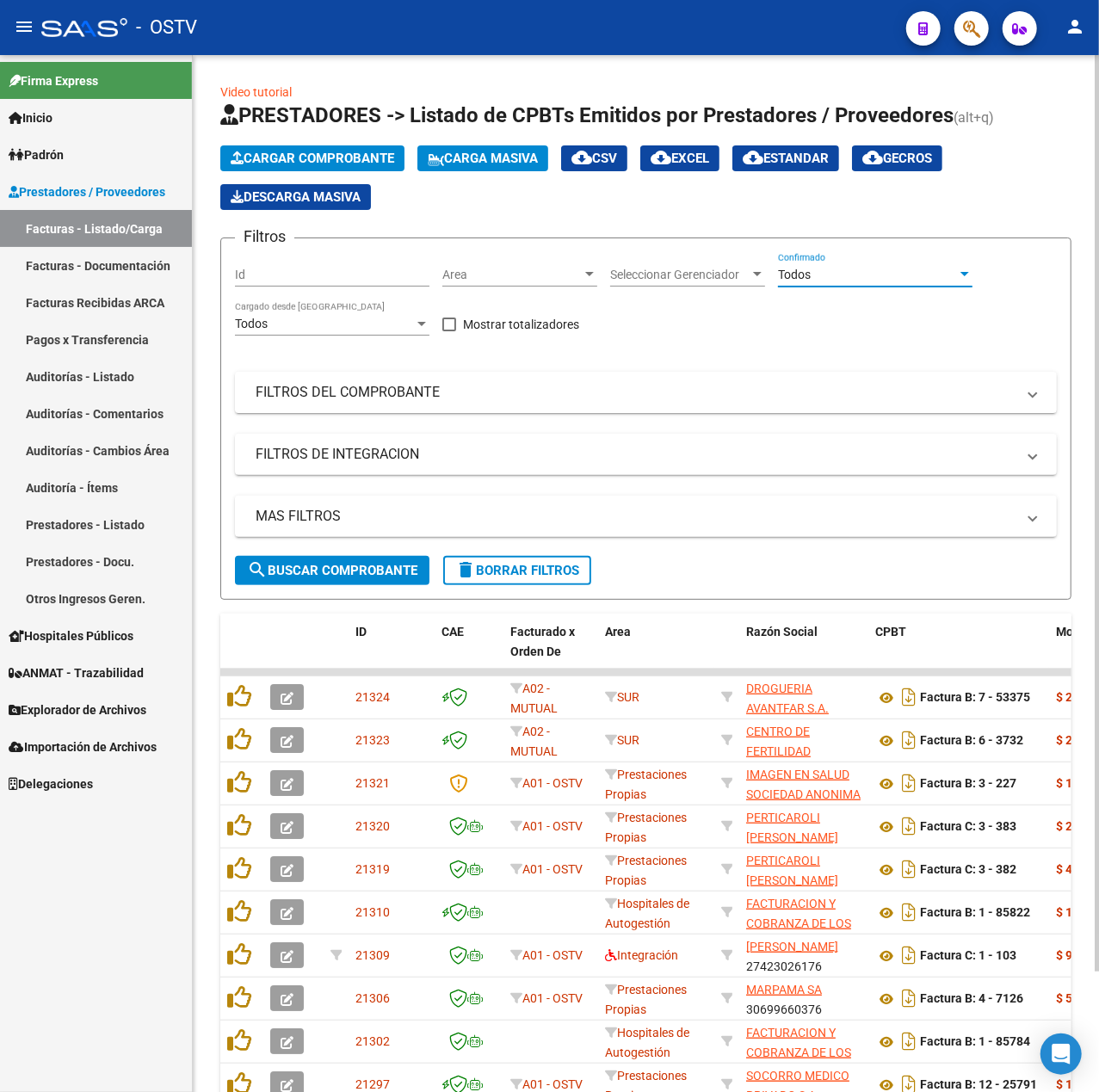
click at [338, 551] on div "MAS FILTROS Todos Con Doc. Respaldatoria Todos Con Trazabilidad Todos Asociado …" at bounding box center [646, 525] width 822 height 60
click at [338, 553] on div "MAS FILTROS Todos Con Doc. Respaldatoria Todos Con Trazabilidad Todos Asociado …" at bounding box center [646, 525] width 822 height 60
click at [338, 560] on button "search Buscar Comprobante" at bounding box center [332, 570] width 194 height 29
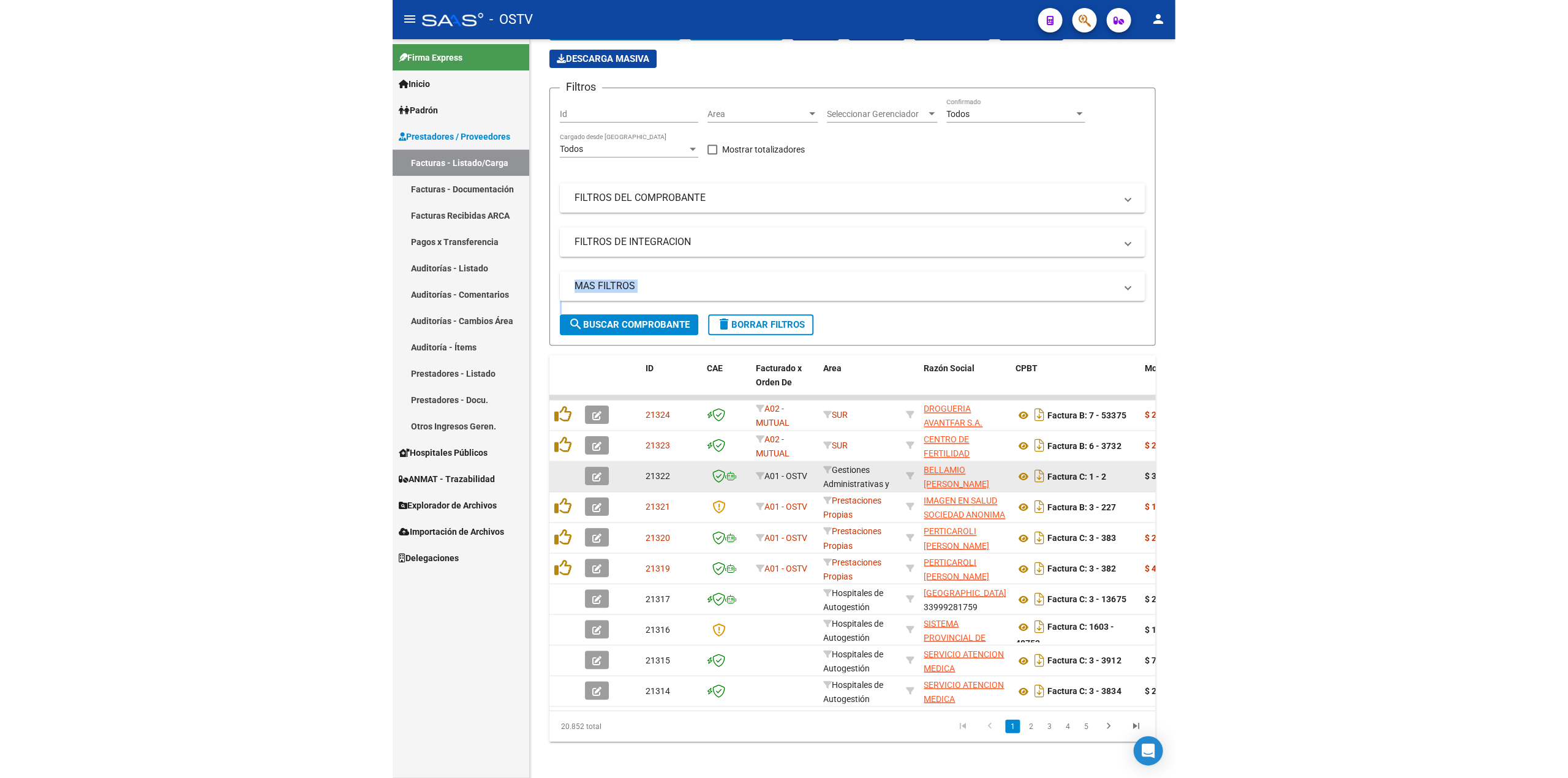
scroll to position [43, 0]
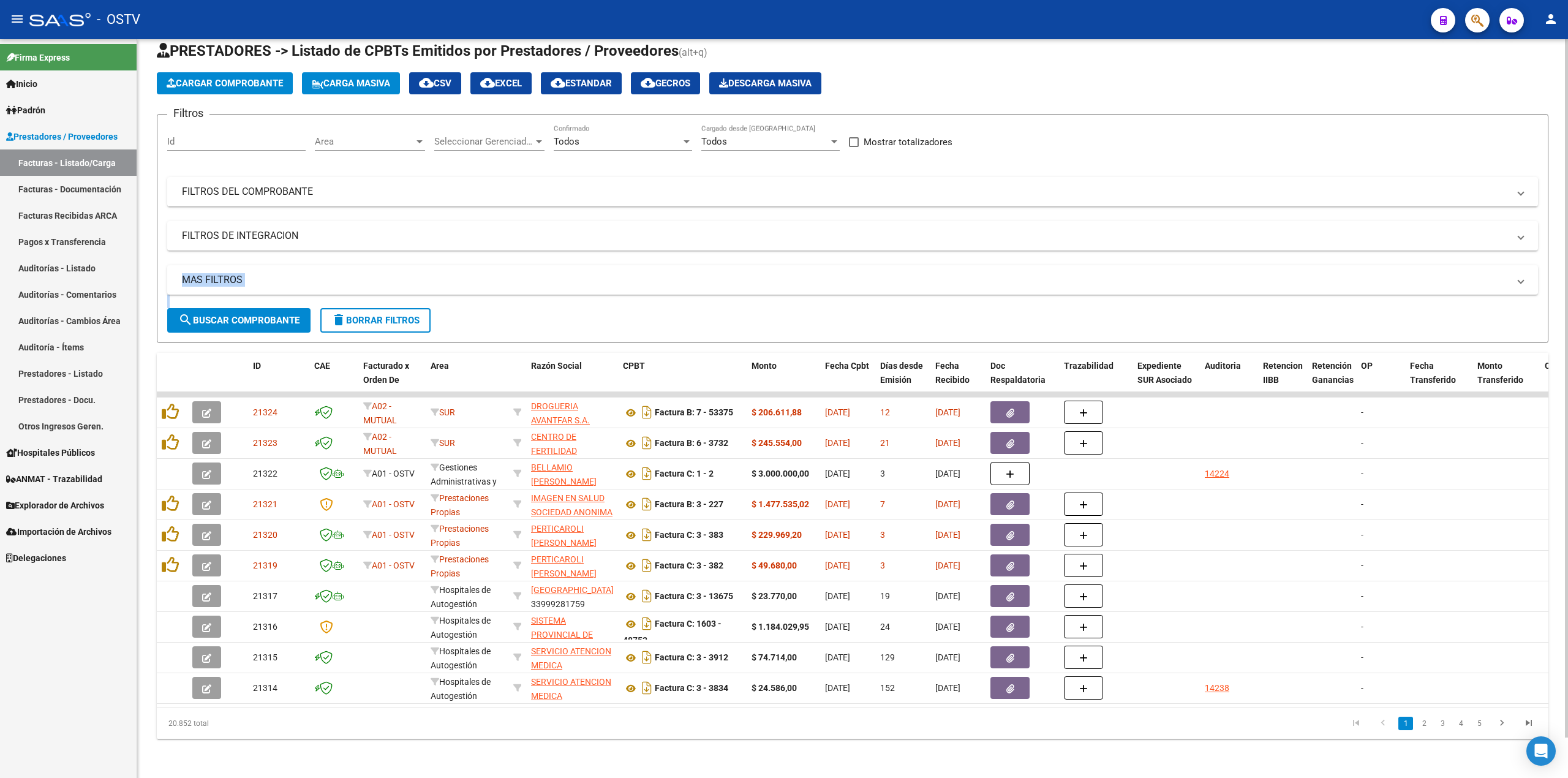
click at [238, 315] on span "search Buscar Comprobante" at bounding box center [239, 321] width 122 height 11
click at [261, 315] on span "search Buscar Comprobante" at bounding box center [239, 321] width 122 height 11
click at [251, 308] on button "search Buscar Comprobante" at bounding box center [239, 320] width 143 height 24
click at [251, 315] on span "search Buscar Comprobante" at bounding box center [239, 321] width 122 height 11
click at [284, 315] on span "search Buscar Comprobante" at bounding box center [239, 321] width 122 height 11
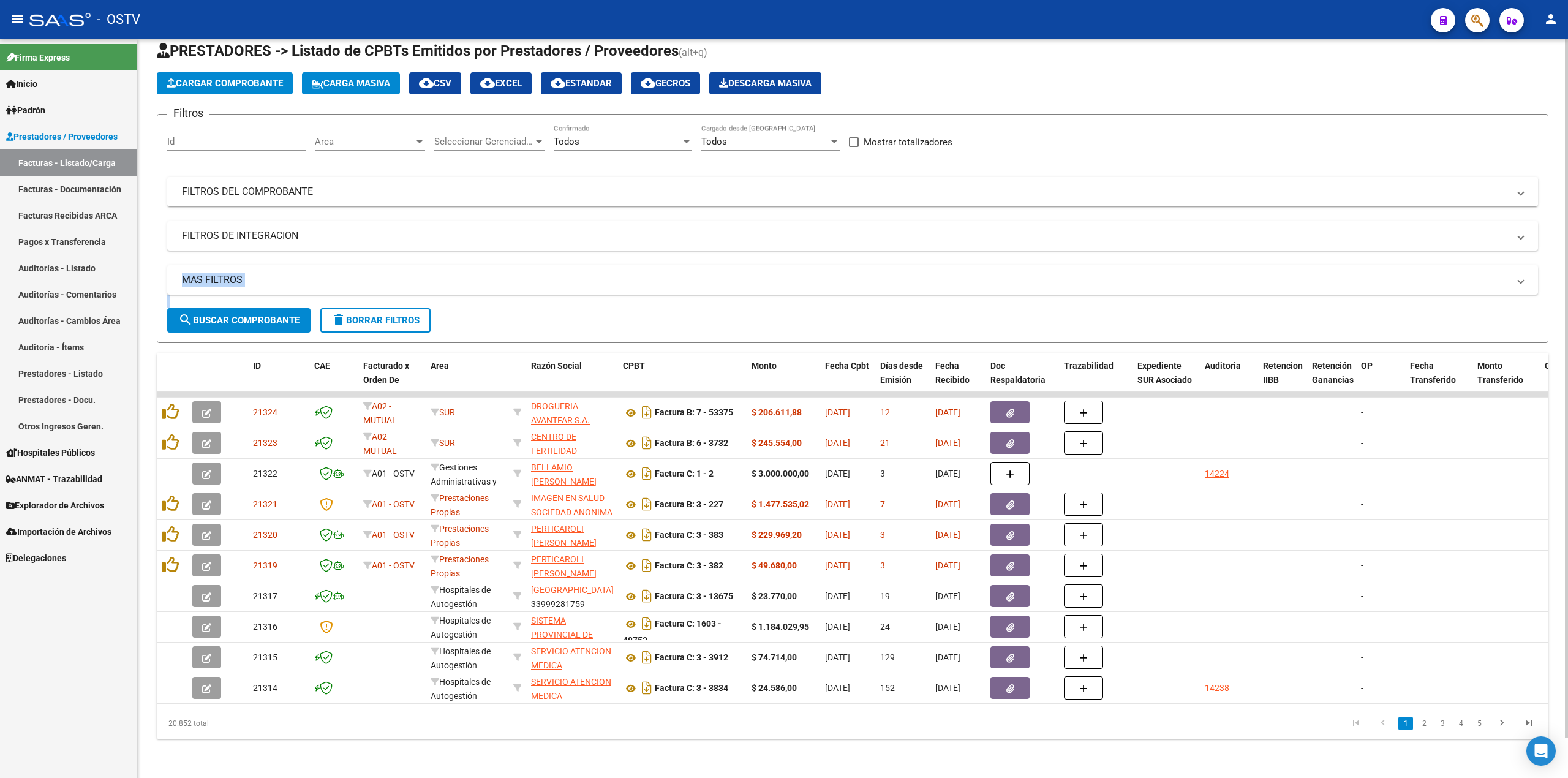
click at [270, 314] on button "search Buscar Comprobante" at bounding box center [239, 320] width 143 height 24
click at [246, 315] on span "search Buscar Comprobante" at bounding box center [239, 321] width 122 height 11
